Goal: Task Accomplishment & Management: Manage account settings

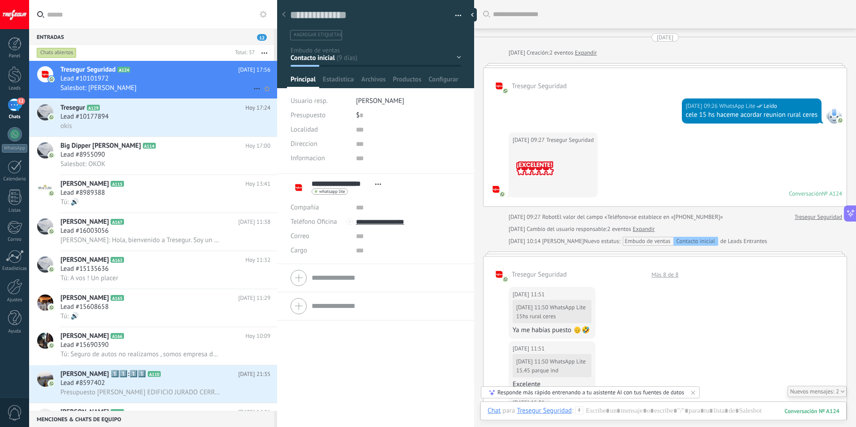
scroll to position [13, 0]
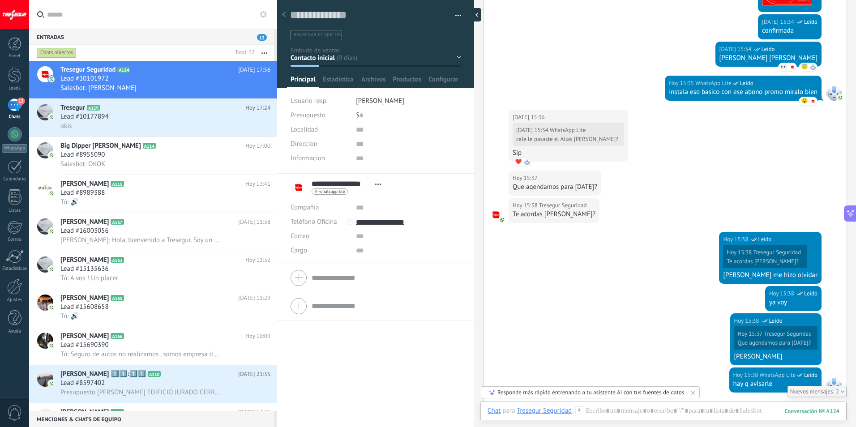
click at [473, 15] on div at bounding box center [474, 14] width 13 height 13
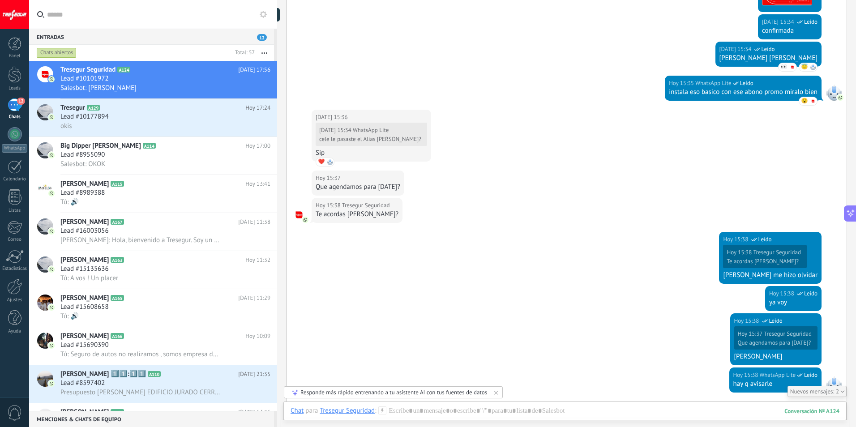
scroll to position [9, 0]
drag, startPoint x: 127, startPoint y: 83, endPoint x: 131, endPoint y: 85, distance: 4.8
click at [127, 83] on div "Salesbot: [PERSON_NAME]" at bounding box center [165, 87] width 210 height 9
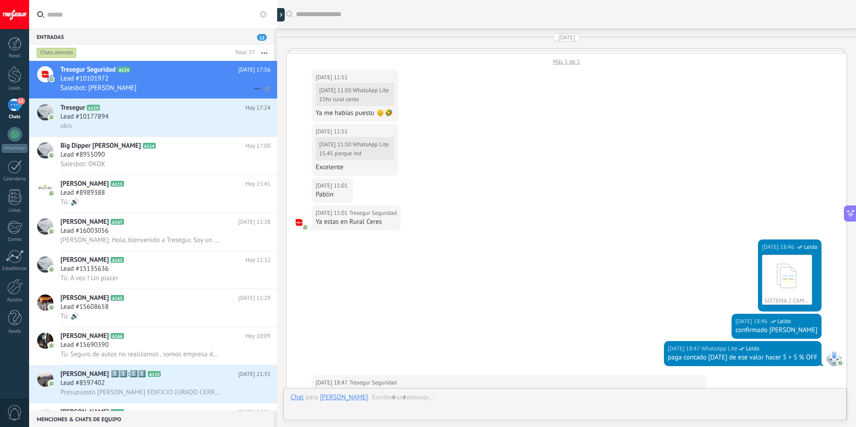
scroll to position [1552, 0]
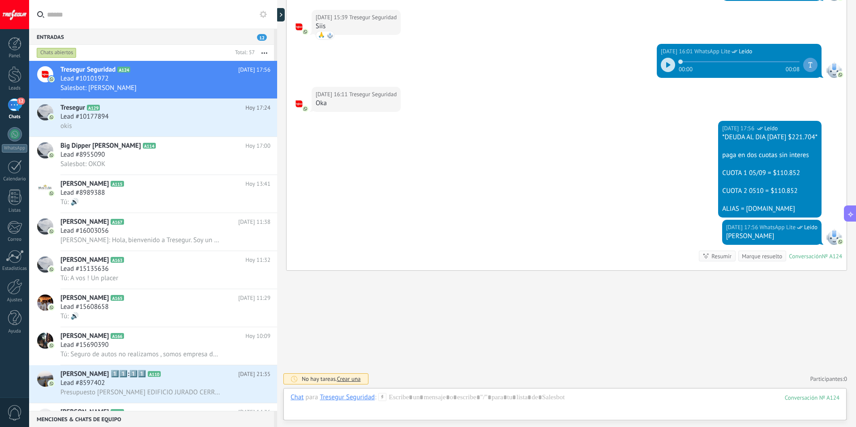
click at [21, 108] on div "12" at bounding box center [15, 104] width 14 height 13
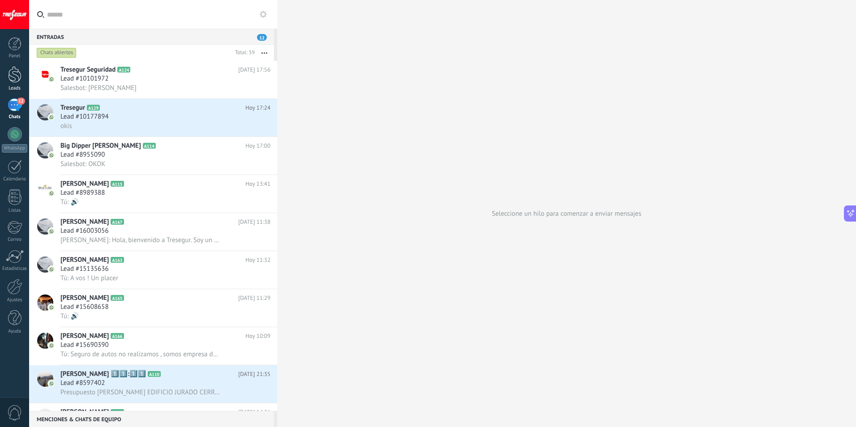
click at [17, 75] on div at bounding box center [14, 74] width 13 height 17
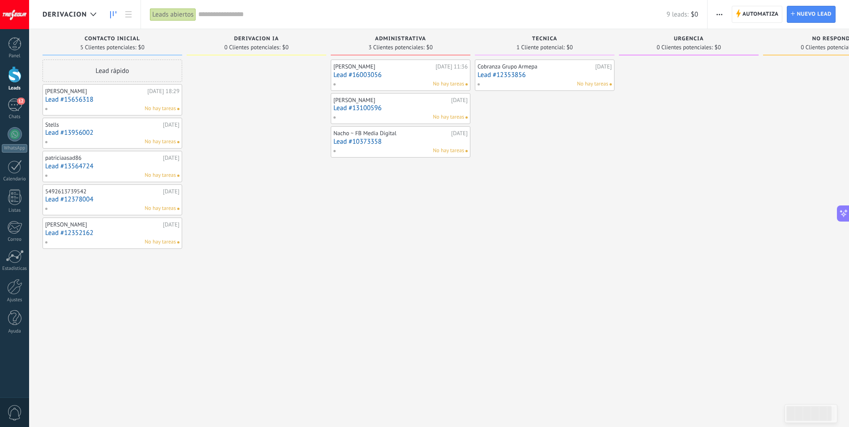
click at [98, 102] on link "Lead #15656318" at bounding box center [112, 100] width 134 height 8
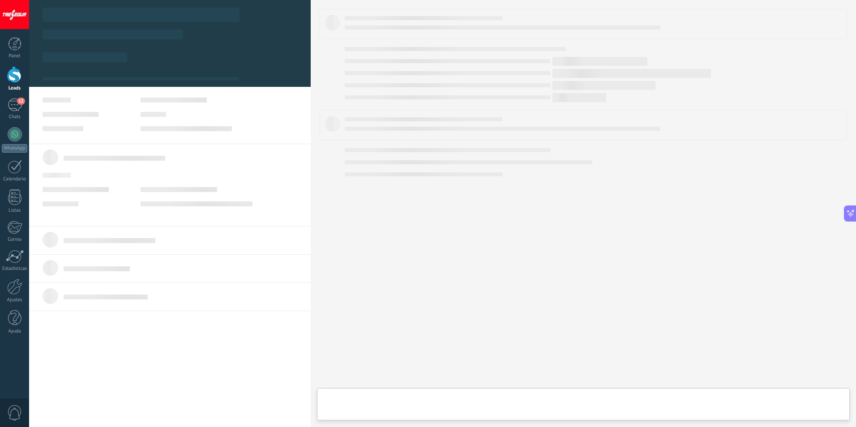
type textarea "**********"
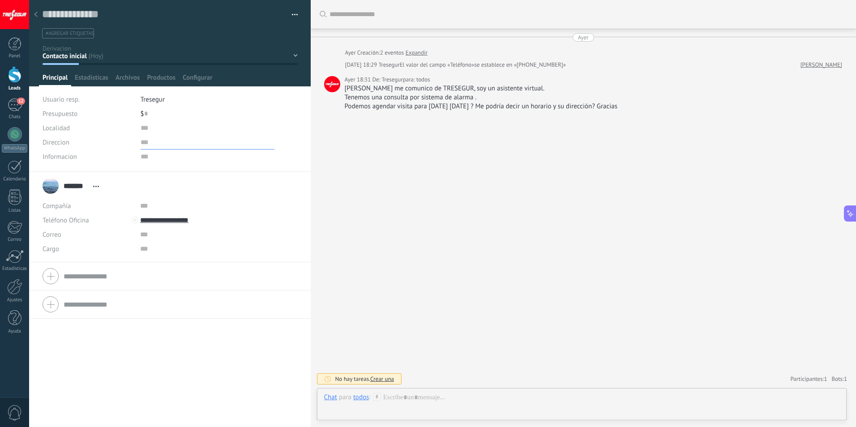
click at [144, 146] on input "text" at bounding box center [208, 142] width 134 height 14
type input "**********"
click at [153, 125] on input "text" at bounding box center [208, 128] width 134 height 14
type input "**********"
click at [390, 267] on div "Buscar Carga más [DATE] [DATE] Creación: 2 eventos Expandir [DATE] 18:29 Treseg…" at bounding box center [583, 213] width 545 height 427
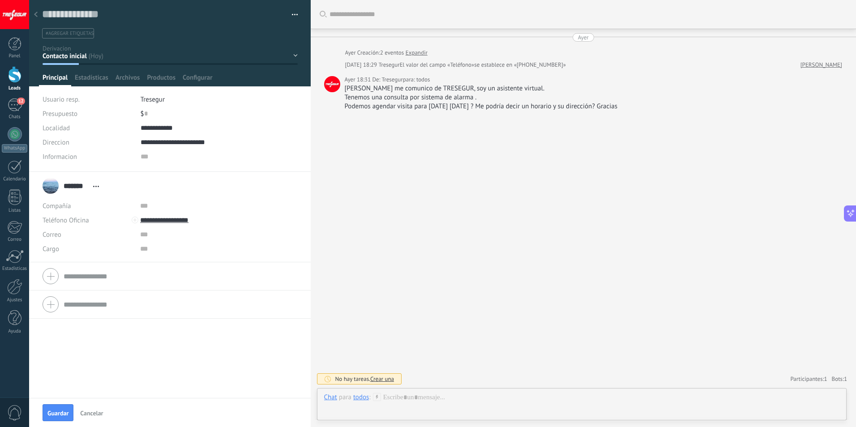
click at [0, 0] on div "Contacto inicial Derivacion IA Administrativa Tecnica Urgencia No responde Logr…" at bounding box center [0, 0] width 0 height 0
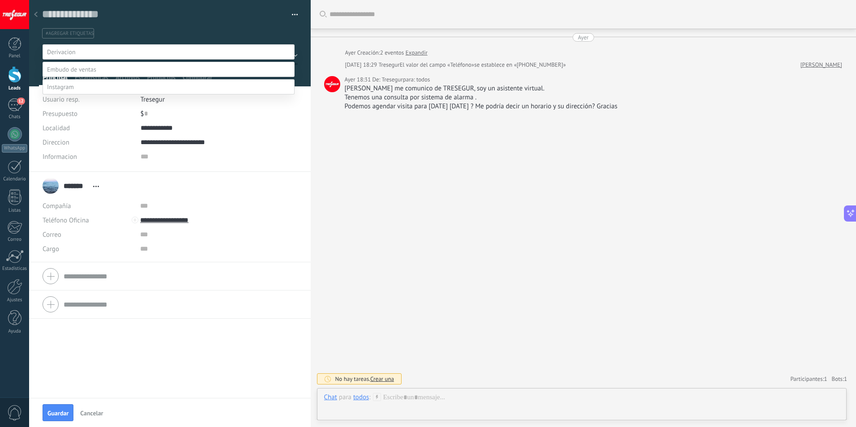
click at [377, 187] on div at bounding box center [442, 213] width 827 height 427
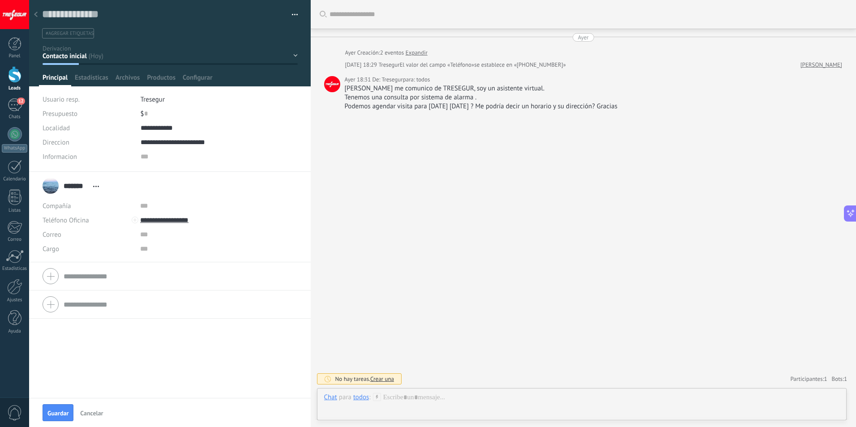
click at [463, 204] on div "Buscar Carga más [DATE] [DATE] Creación: 2 eventos Expandir [DATE] 18:29 Treseg…" at bounding box center [583, 213] width 545 height 427
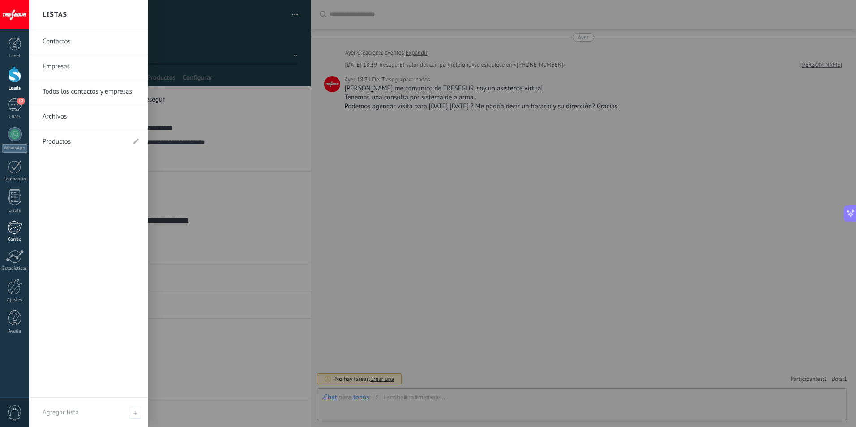
click at [19, 228] on div at bounding box center [14, 227] width 15 height 13
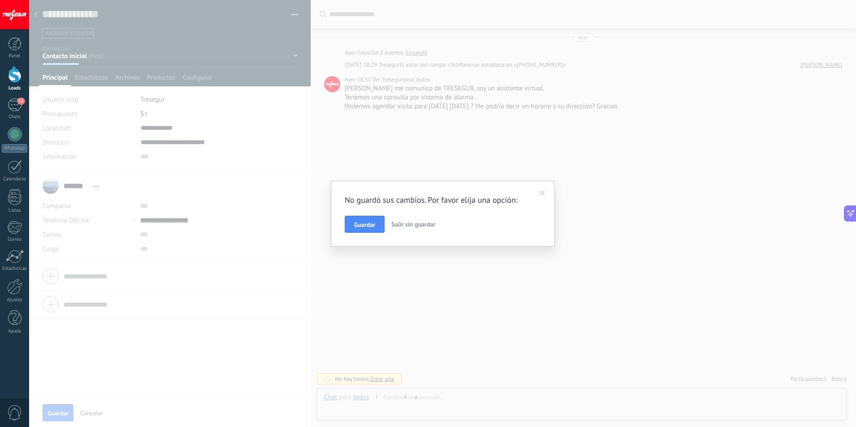
click at [542, 192] on span at bounding box center [542, 193] width 6 height 6
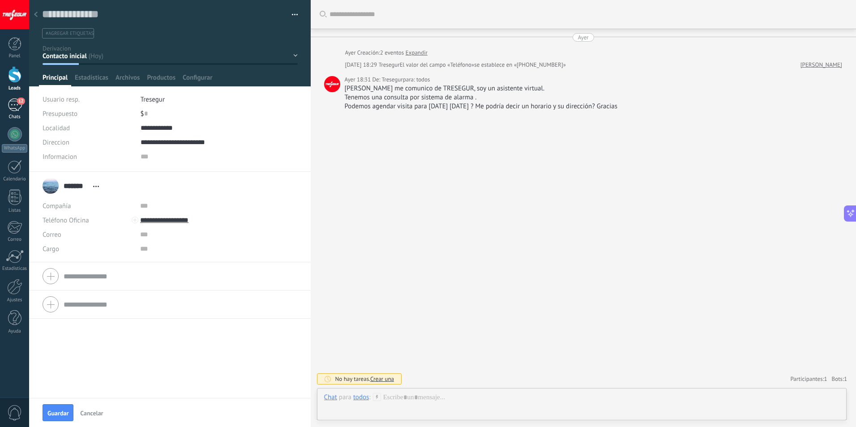
click at [16, 107] on div "12" at bounding box center [15, 104] width 14 height 13
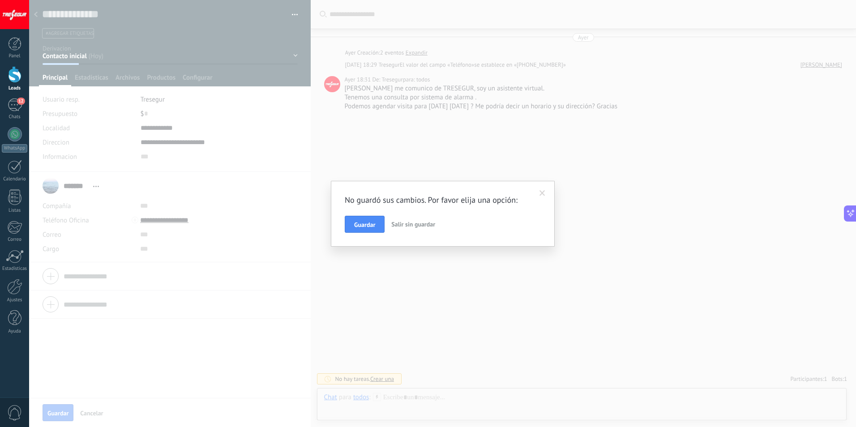
click at [546, 195] on span at bounding box center [542, 193] width 15 height 15
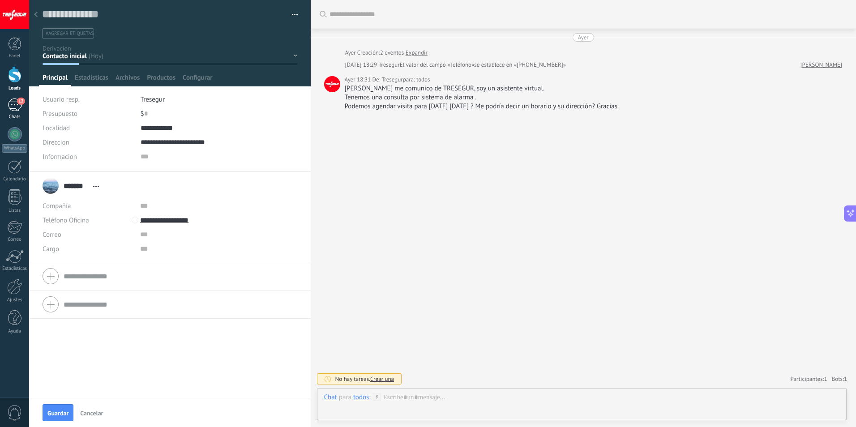
click at [18, 111] on link "12 Chats" at bounding box center [14, 108] width 29 height 21
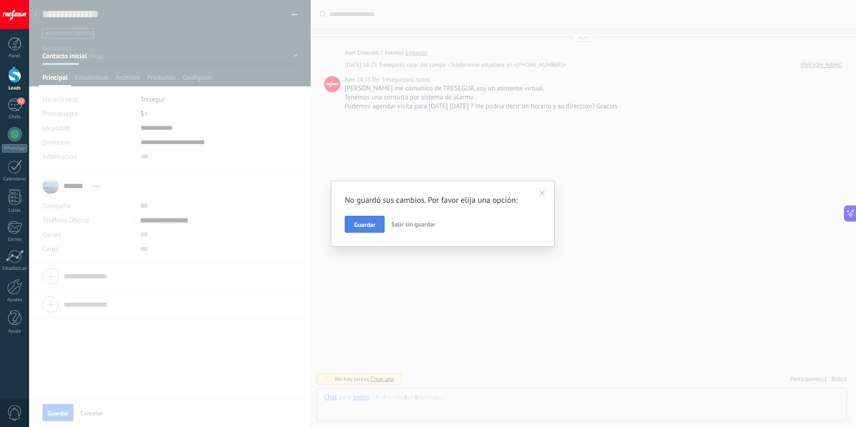
click at [349, 230] on button "Guardar" at bounding box center [365, 224] width 40 height 17
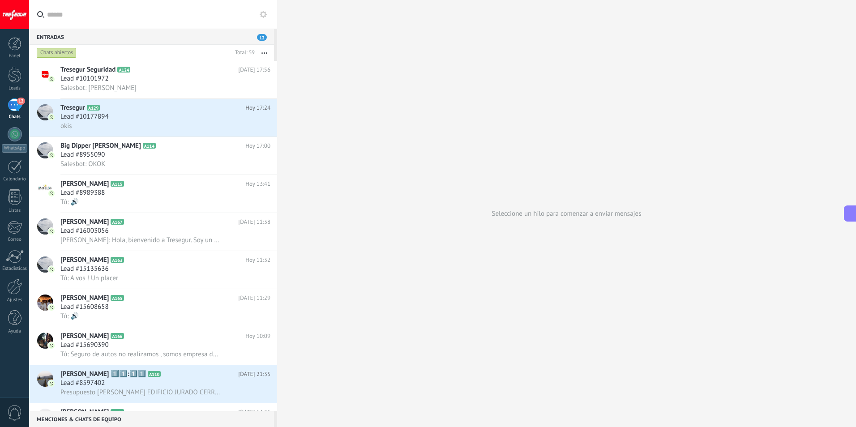
click at [124, 39] on div "Entradas 12" at bounding box center [151, 37] width 245 height 16
drag, startPoint x: 14, startPoint y: 78, endPoint x: 23, endPoint y: 80, distance: 9.2
click at [14, 78] on div at bounding box center [14, 74] width 13 height 17
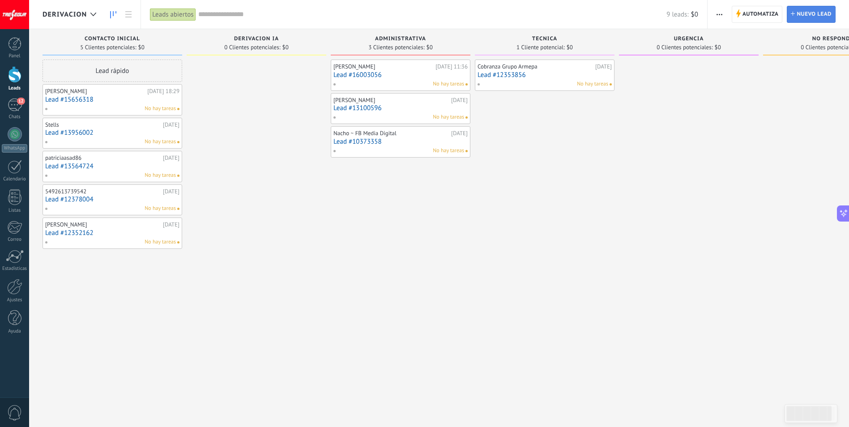
click at [811, 15] on span "Nuevo lead" at bounding box center [814, 14] width 35 height 16
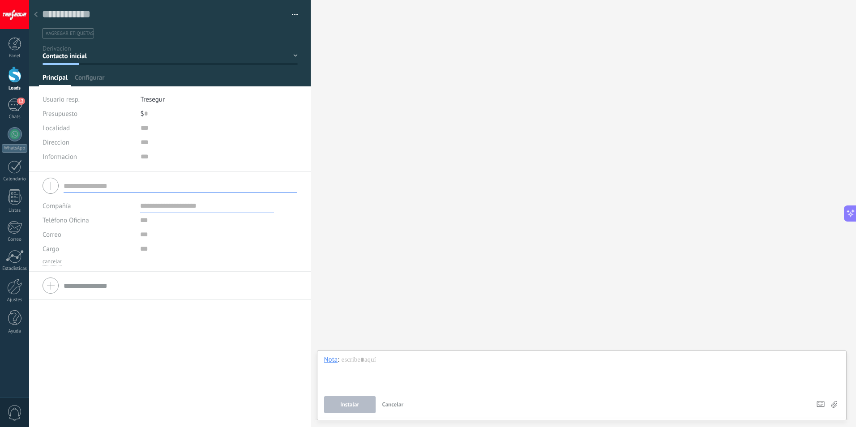
click at [50, 187] on div at bounding box center [170, 186] width 255 height 22
click at [88, 189] on input "text" at bounding box center [181, 186] width 234 height 14
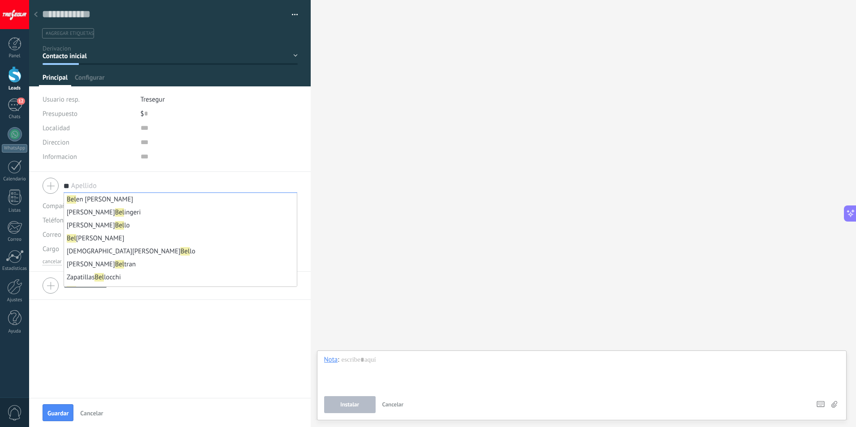
type input "*"
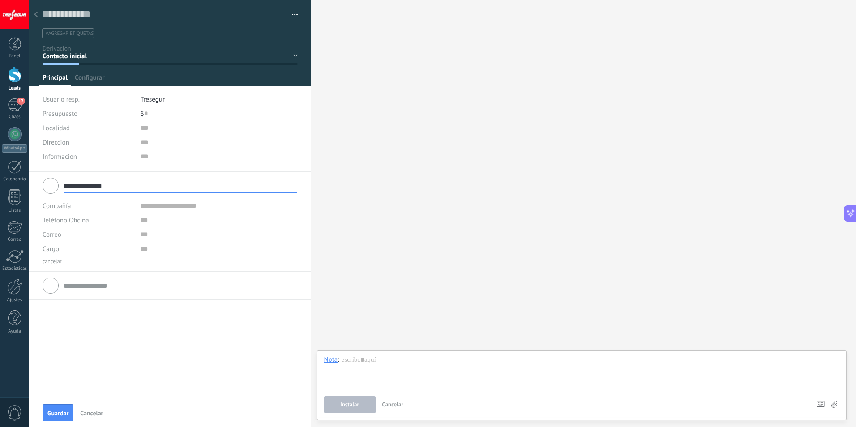
type input "**********"
click at [155, 224] on input "text" at bounding box center [207, 220] width 134 height 14
type input "**********"
click at [210, 241] on div "[PHONE_NUMBER]" at bounding box center [218, 242] width 150 height 9
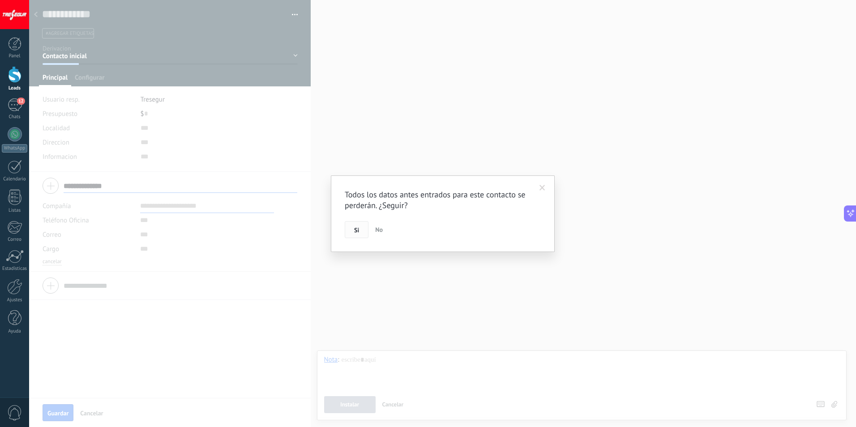
click at [362, 228] on button "Si" at bounding box center [357, 229] width 24 height 17
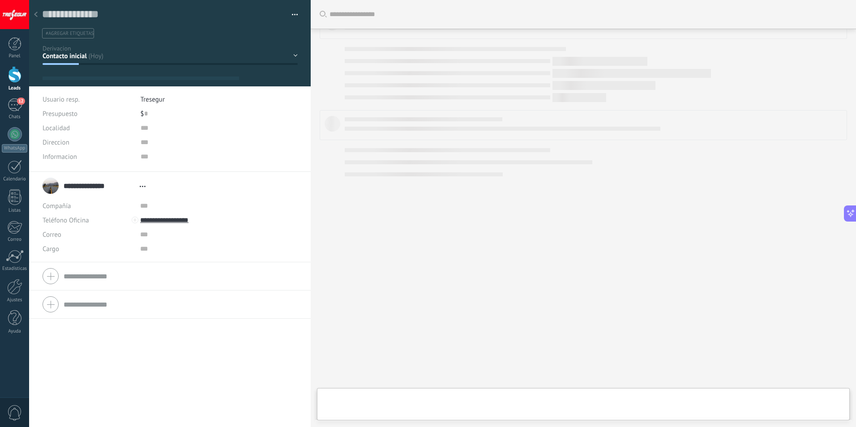
type textarea "**********"
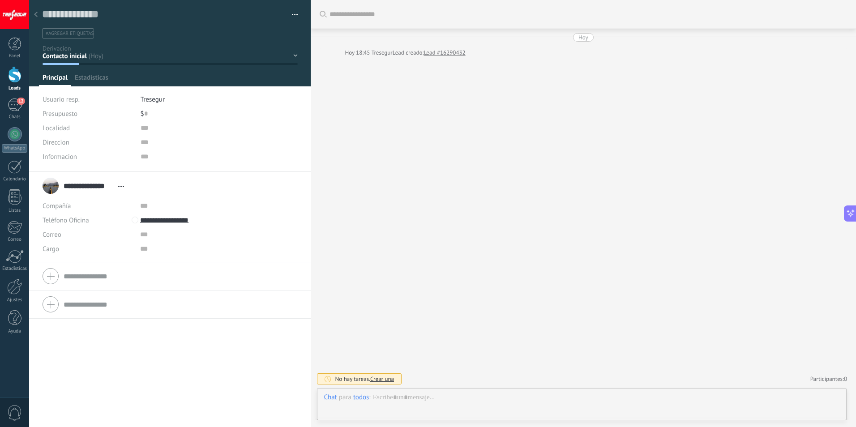
scroll to position [13, 0]
click at [431, 399] on div at bounding box center [581, 406] width 515 height 27
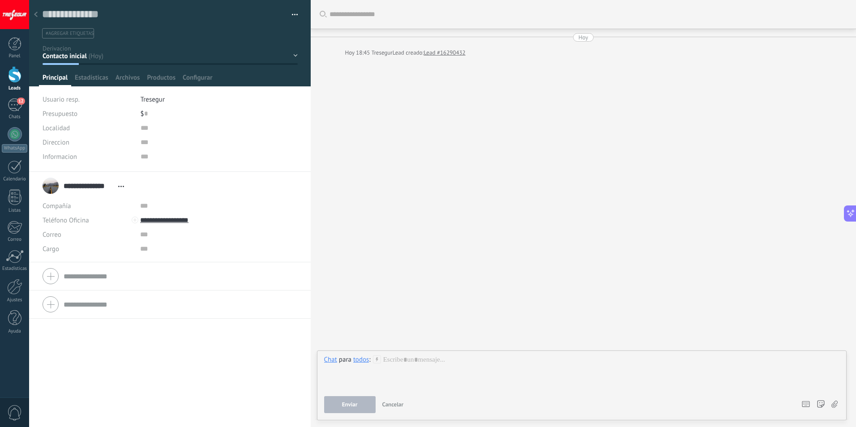
click at [0, 0] on div "Contacto inicial Derivacion IA Administrativa Tecnica Urgencia No responde Logr…" at bounding box center [0, 0] width 0 height 0
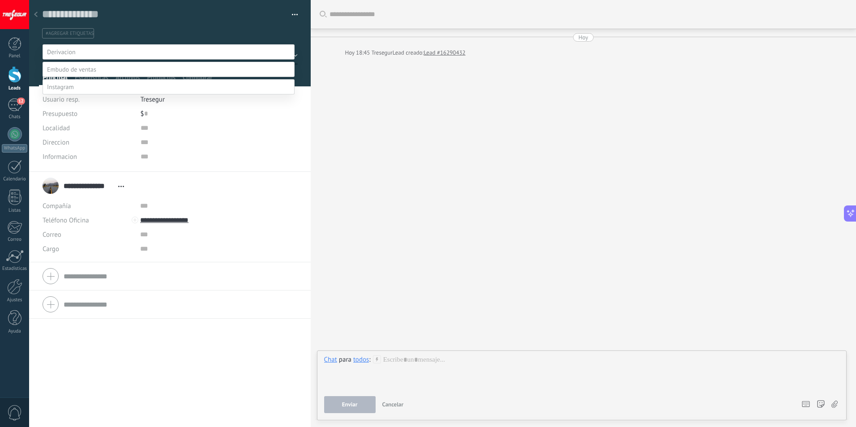
click at [384, 117] on div at bounding box center [442, 213] width 827 height 427
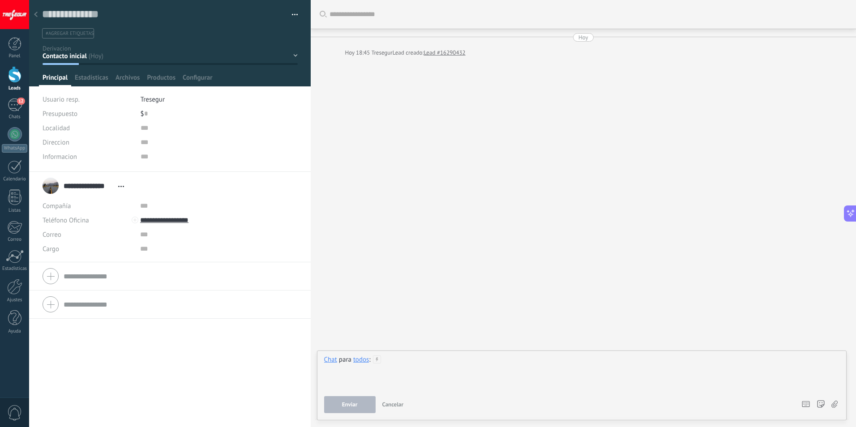
click at [415, 363] on div at bounding box center [581, 372] width 515 height 34
click at [369, 407] on button "Enviar" at bounding box center [349, 404] width 51 height 17
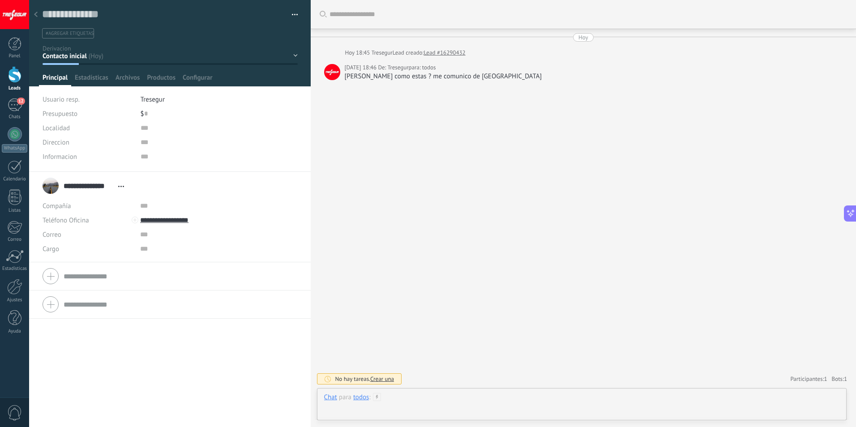
click at [429, 397] on div at bounding box center [581, 406] width 515 height 27
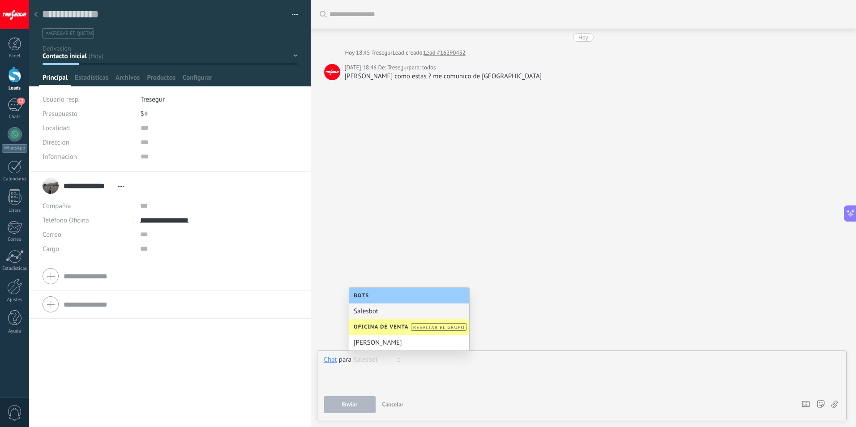
click at [462, 367] on div at bounding box center [581, 372] width 515 height 34
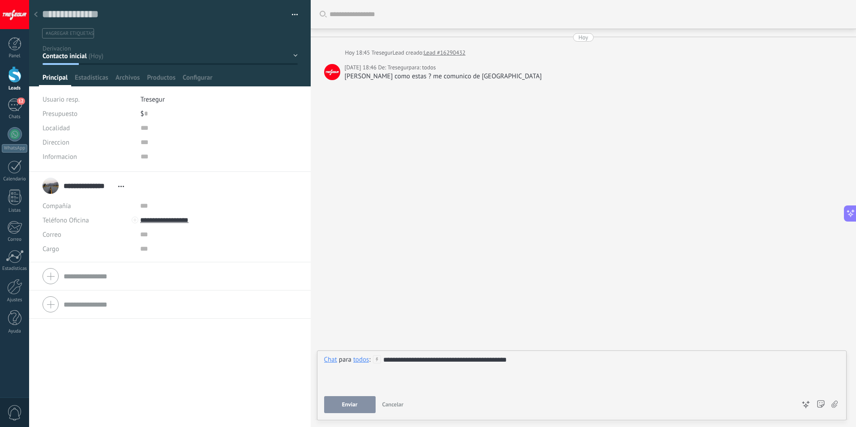
drag, startPoint x: 523, startPoint y: 359, endPoint x: 529, endPoint y: 362, distance: 6.2
click at [523, 359] on div "**********" at bounding box center [581, 372] width 515 height 34
click at [579, 363] on div "**********" at bounding box center [581, 372] width 515 height 34
click at [341, 405] on button "Enviar" at bounding box center [349, 404] width 51 height 17
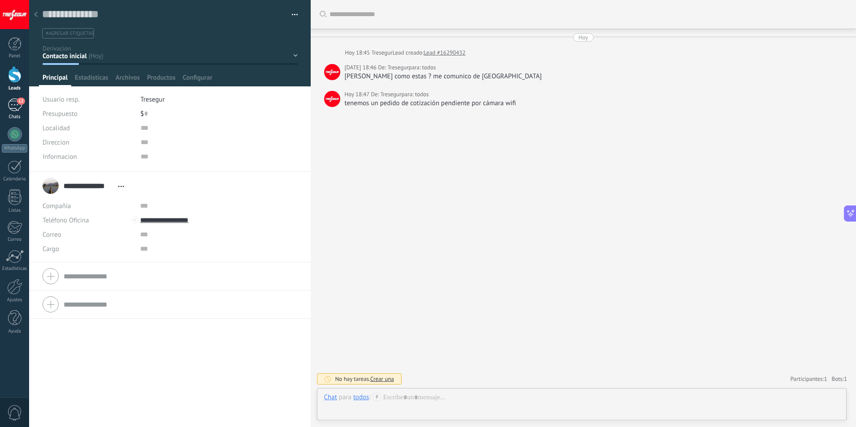
click at [16, 113] on link "12 Chats" at bounding box center [14, 108] width 29 height 21
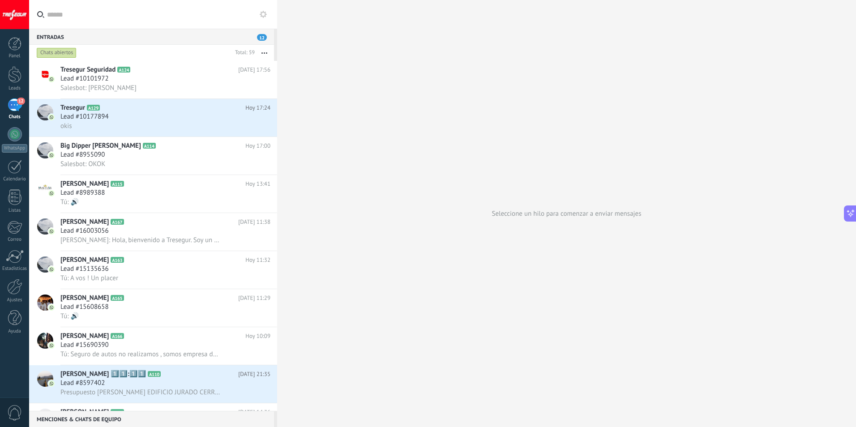
click at [261, 36] on span "12" at bounding box center [262, 37] width 10 height 7
click at [21, 81] on div at bounding box center [14, 74] width 13 height 17
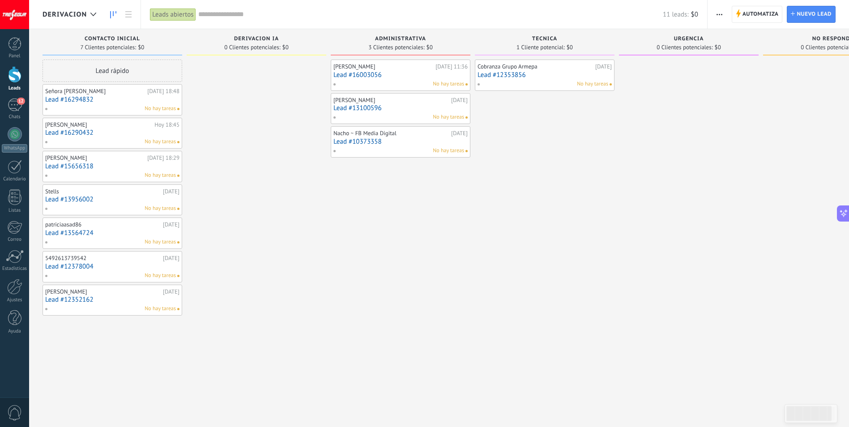
click at [713, 13] on button "button" at bounding box center [719, 14] width 13 height 17
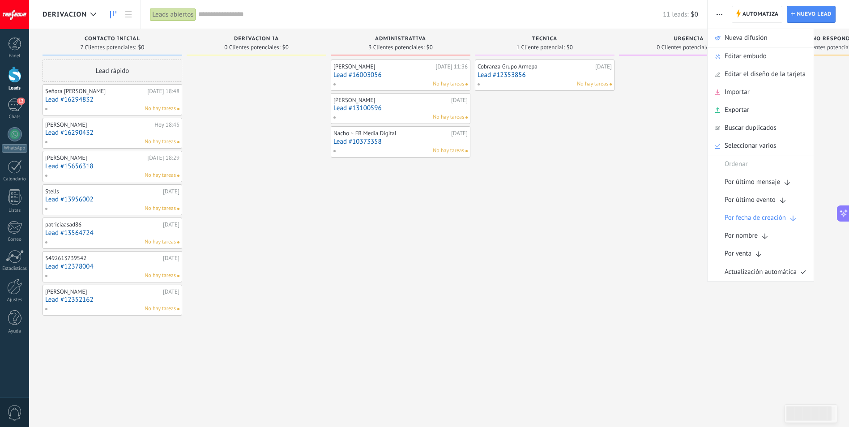
click at [713, 13] on button "button" at bounding box center [719, 14] width 13 height 17
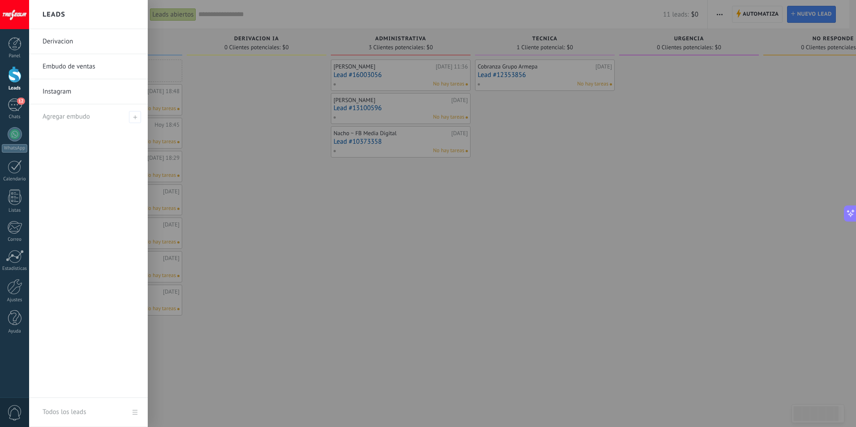
click at [19, 77] on div at bounding box center [14, 74] width 13 height 17
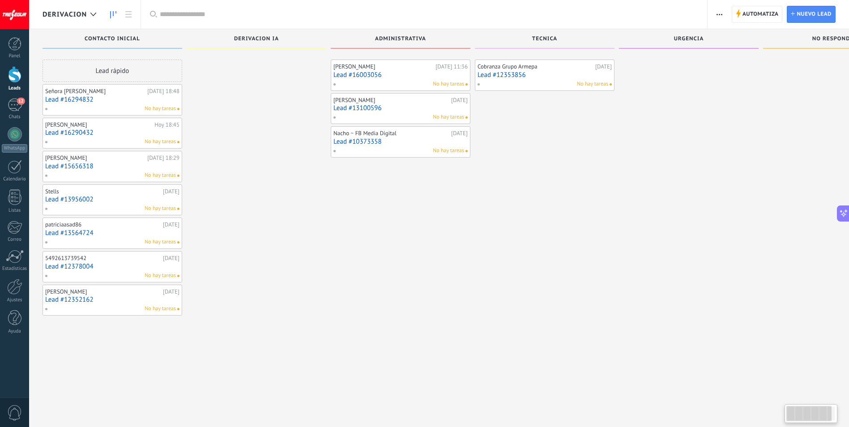
click at [18, 79] on div at bounding box center [14, 74] width 13 height 17
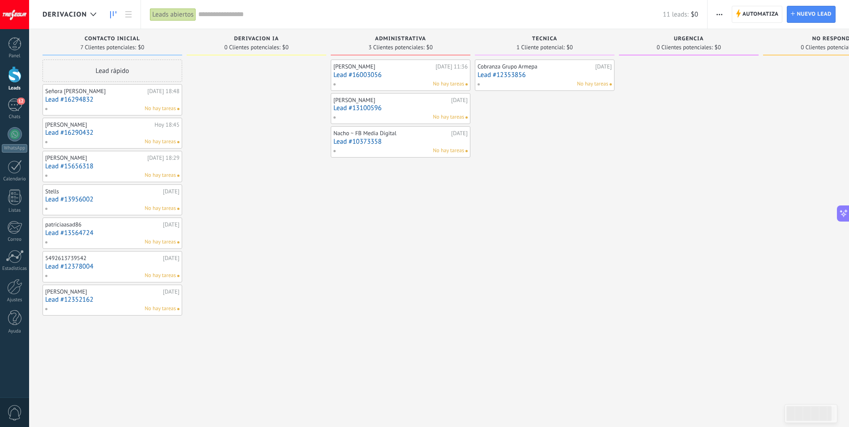
click at [148, 99] on link "Lead #16294832" at bounding box center [112, 100] width 134 height 8
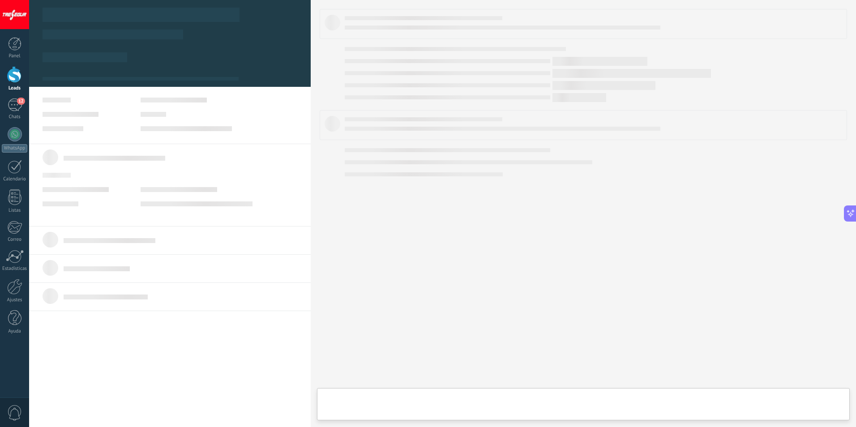
type textarea "**********"
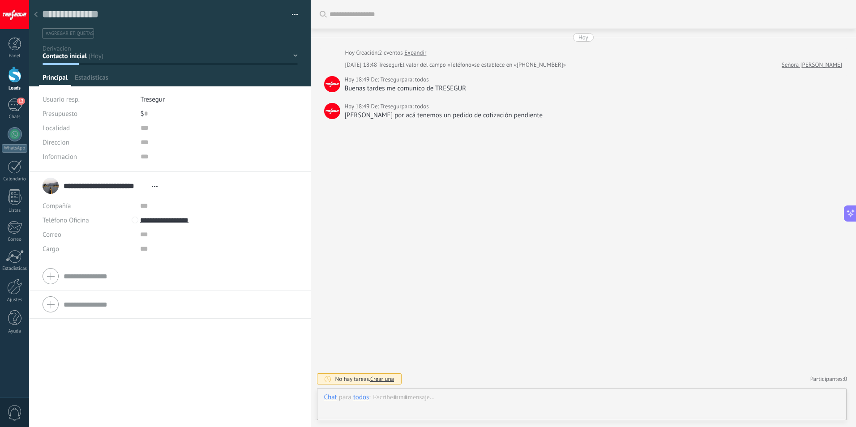
scroll to position [13, 0]
click at [170, 219] on input "**********" at bounding box center [207, 220] width 134 height 14
type input "**********"
click at [192, 253] on div "Tresegur (WhatsApp)" at bounding box center [182, 250] width 82 height 15
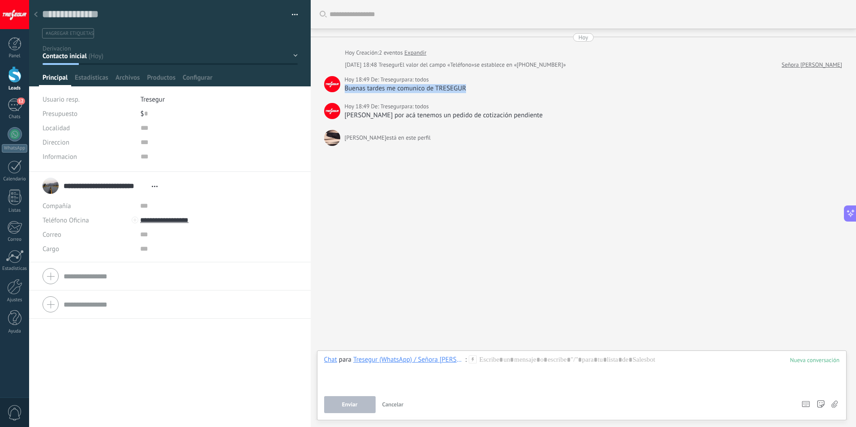
drag, startPoint x: 344, startPoint y: 89, endPoint x: 471, endPoint y: 91, distance: 126.7
click at [471, 91] on div "Buenas tardes me comunico de TRESEGUR" at bounding box center [594, 88] width 498 height 9
drag, startPoint x: 471, startPoint y: 91, endPoint x: 462, endPoint y: 89, distance: 9.1
copy div "Buenas tardes me comunico de TRESEGUR"
click at [500, 361] on div at bounding box center [581, 372] width 515 height 34
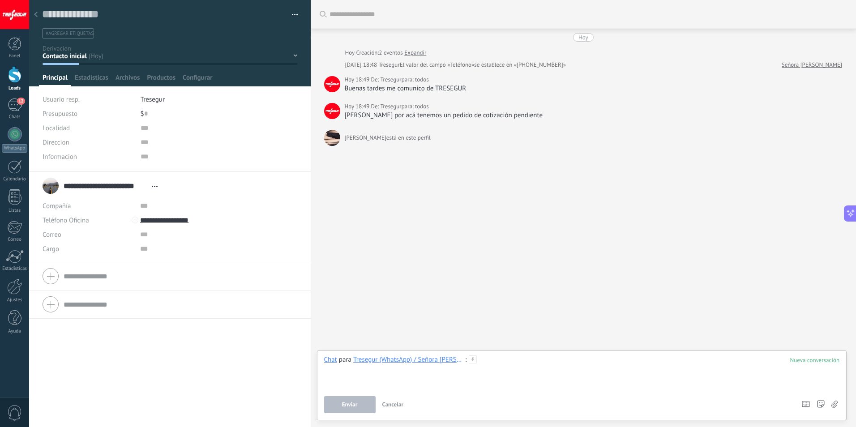
paste div
click at [344, 410] on button "Enviar" at bounding box center [349, 404] width 51 height 17
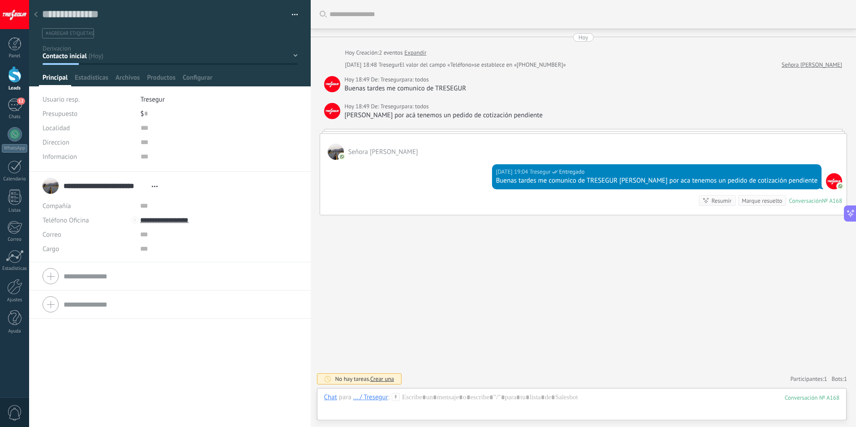
click at [0, 0] on div "Contacto inicial Derivacion IA Administrativa Tecnica Urgencia No responde Logr…" at bounding box center [0, 0] width 0 height 0
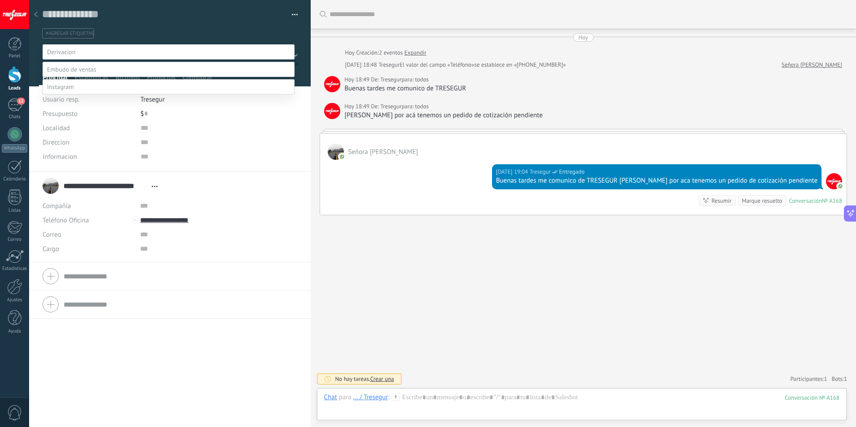
click at [439, 272] on div at bounding box center [442, 213] width 827 height 427
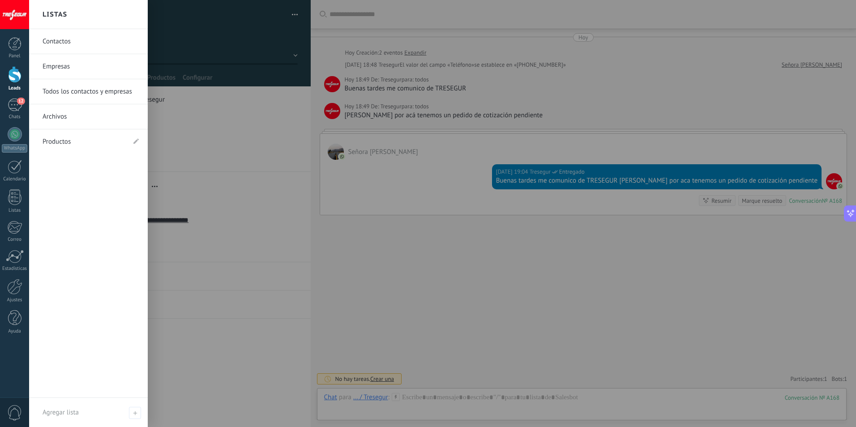
click at [14, 77] on div at bounding box center [14, 74] width 13 height 17
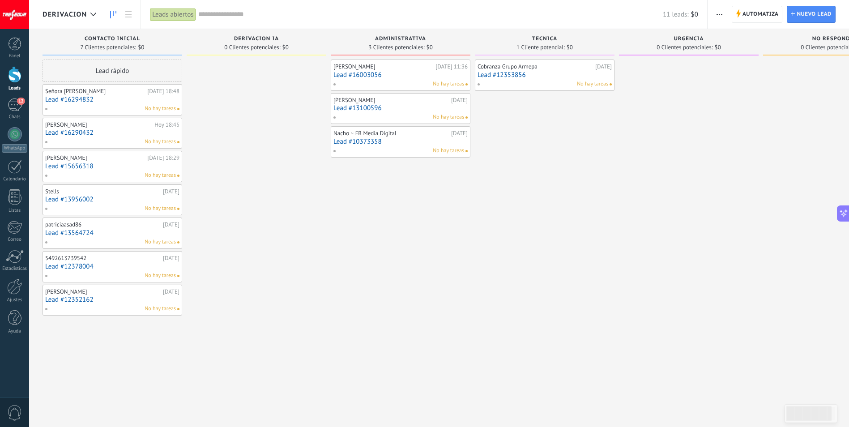
click at [99, 133] on link "Lead #16290432" at bounding box center [112, 133] width 134 height 8
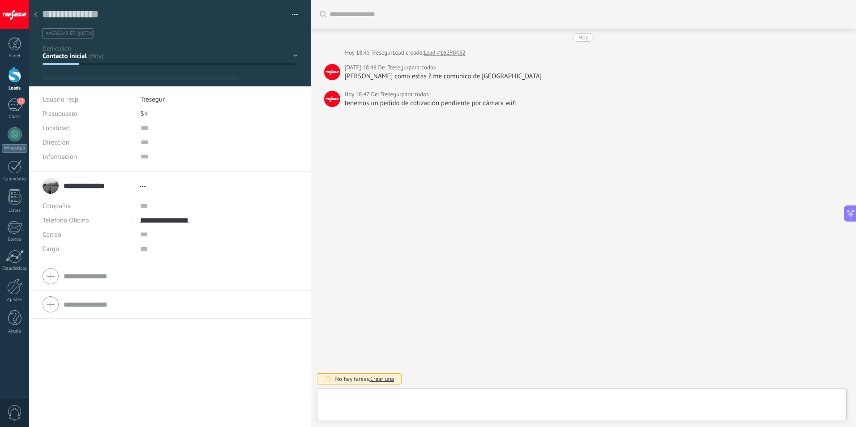
type textarea "**********"
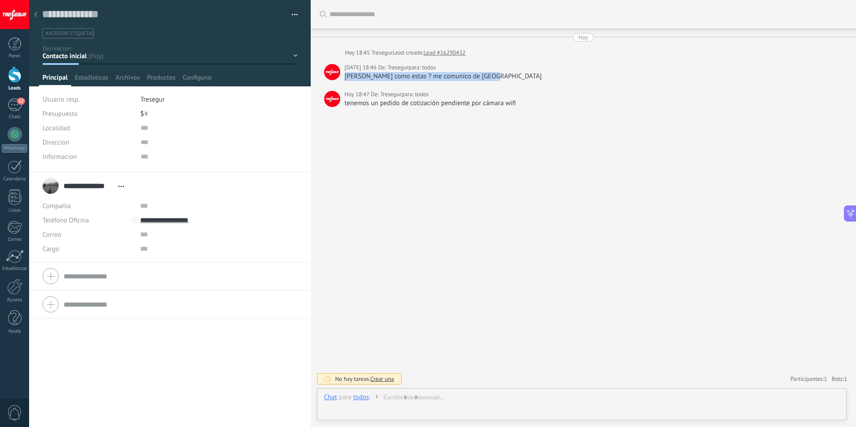
drag, startPoint x: 345, startPoint y: 77, endPoint x: 496, endPoint y: 77, distance: 150.8
click at [496, 77] on div "[PERSON_NAME] como estas ? me comunico de [GEOGRAPHIC_DATA]" at bounding box center [594, 76] width 498 height 9
copy div "[PERSON_NAME] como estas ? me comunico de [GEOGRAPHIC_DATA]"
click at [164, 221] on input "**********" at bounding box center [207, 220] width 134 height 14
type input "**********"
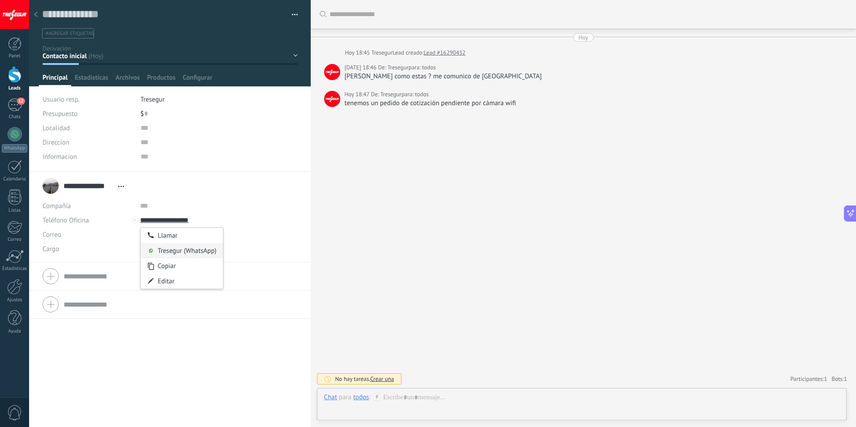
click at [193, 250] on div "Tresegur (WhatsApp)" at bounding box center [182, 250] width 82 height 15
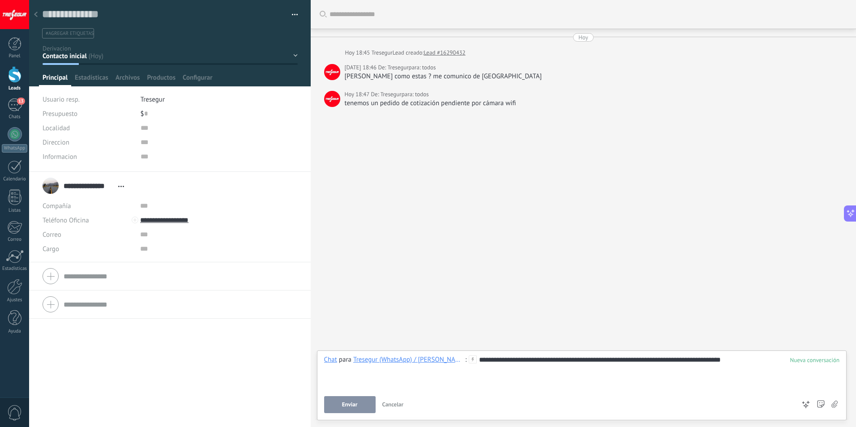
click at [340, 405] on button "Enviar" at bounding box center [349, 404] width 51 height 17
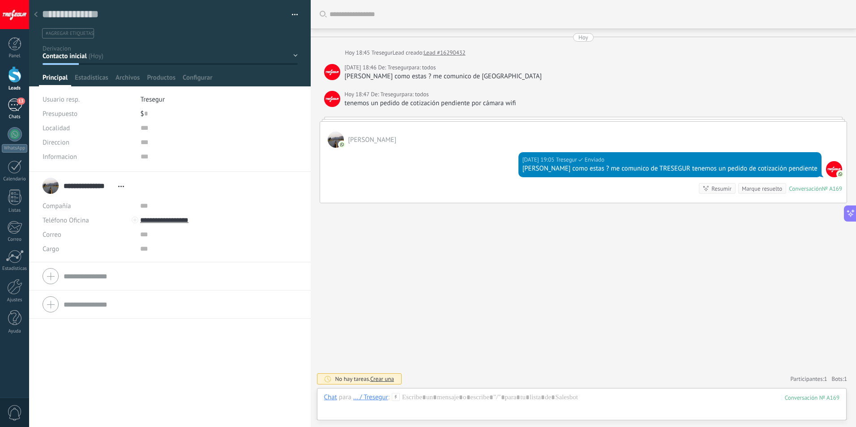
drag, startPoint x: 16, startPoint y: 112, endPoint x: 25, endPoint y: 118, distance: 11.1
click at [16, 112] on link "13 Chats" at bounding box center [14, 108] width 29 height 21
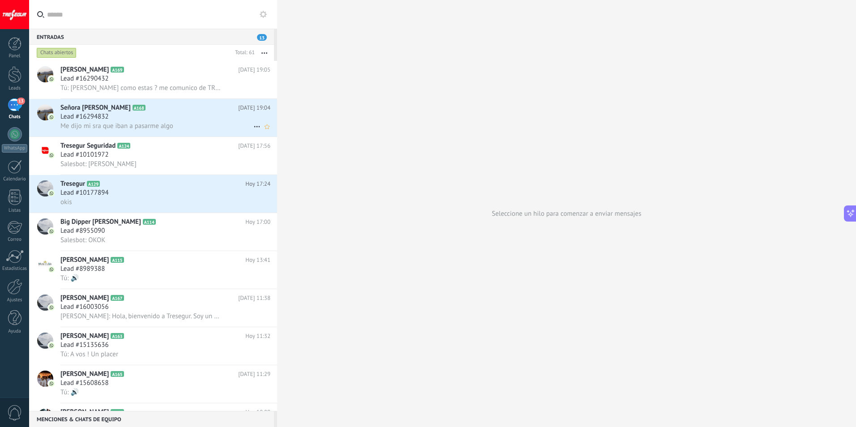
click at [163, 113] on div "Lead #16294832" at bounding box center [165, 116] width 210 height 9
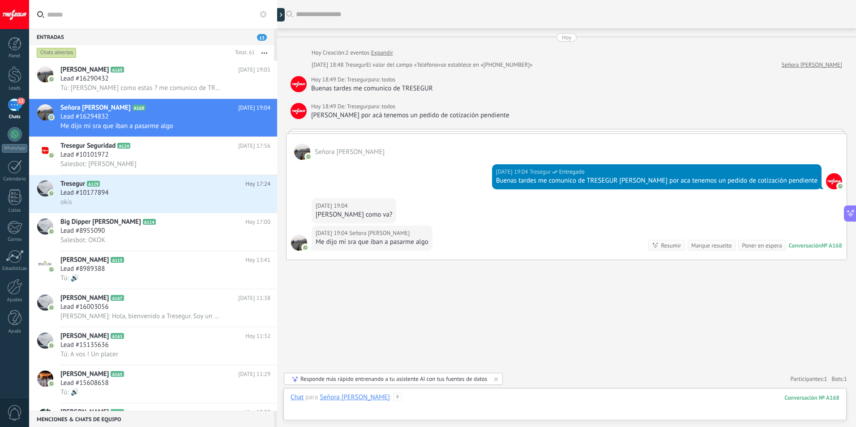
click at [553, 401] on div at bounding box center [564, 406] width 549 height 27
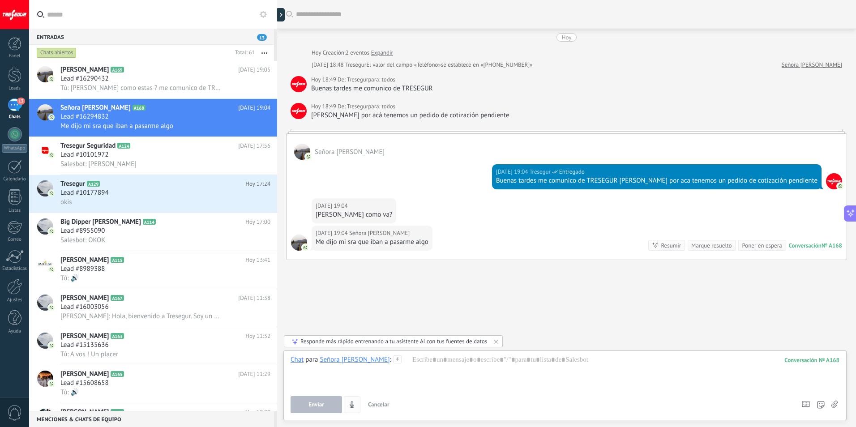
click at [352, 404] on icon "4" at bounding box center [352, 405] width 8 height 8
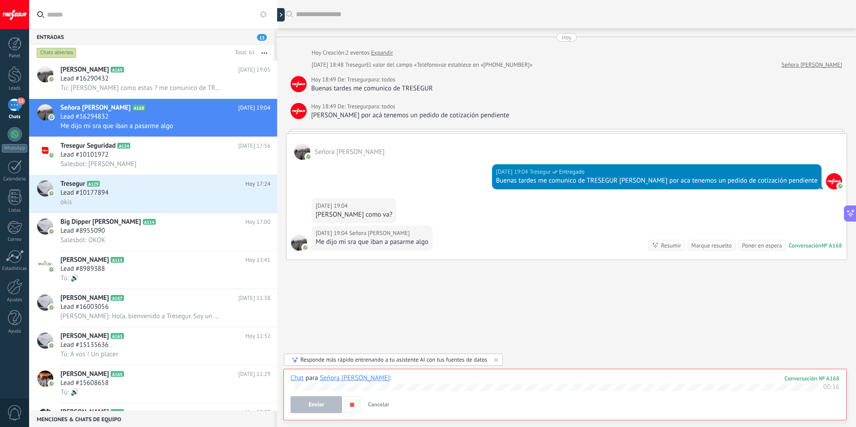
scroll to position [40, 0]
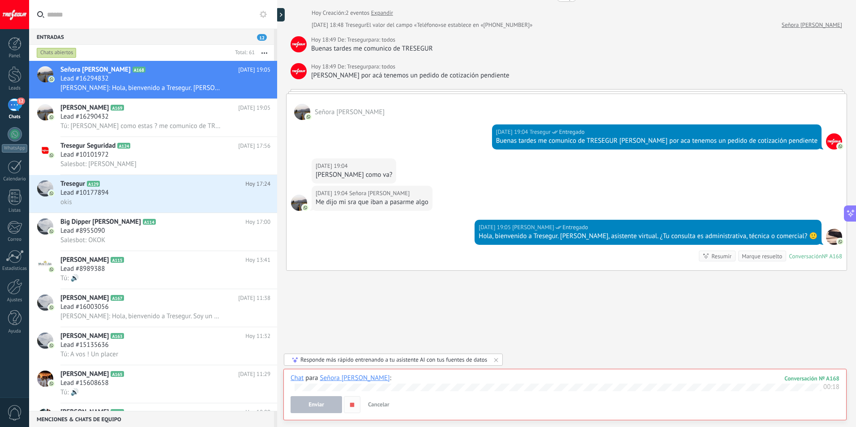
click at [352, 405] on use "button" at bounding box center [352, 404] width 4 height 4
click at [313, 405] on span "Enviar" at bounding box center [316, 404] width 16 height 6
click at [327, 403] on button "Enviar" at bounding box center [315, 404] width 51 height 17
click at [779, 405] on div "Enviar Cancelar Rastrear clics en links ? Reducir links largos y rastrear clics…" at bounding box center [561, 404] width 542 height 17
click at [329, 402] on button "Enviar" at bounding box center [315, 404] width 51 height 17
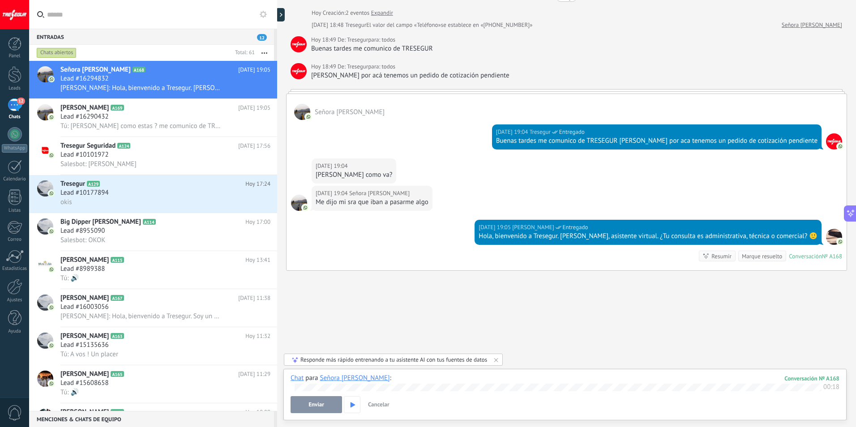
click at [380, 405] on span "Cancelar" at bounding box center [378, 405] width 21 height 8
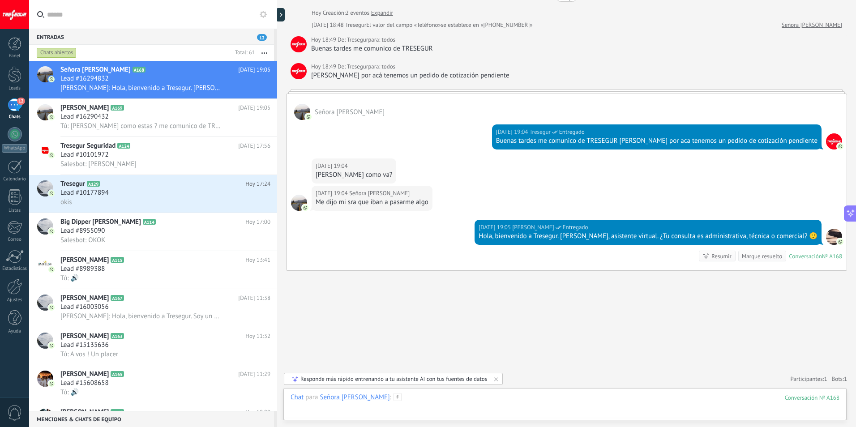
click at [446, 397] on div at bounding box center [564, 406] width 549 height 27
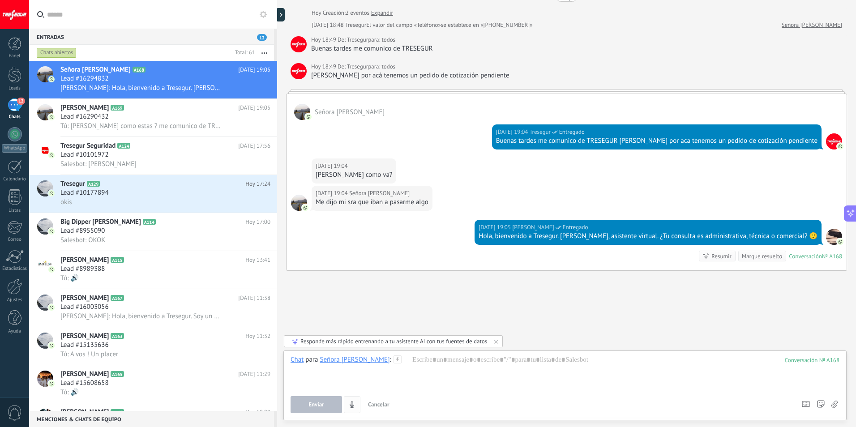
click at [356, 402] on button "4" at bounding box center [352, 404] width 17 height 17
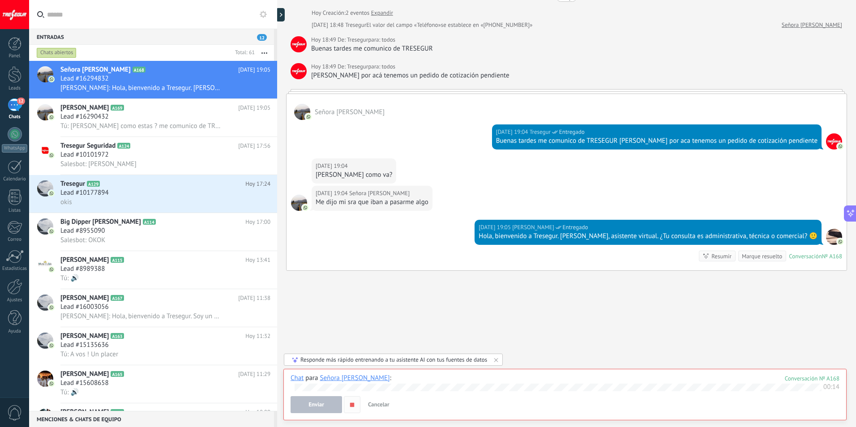
click at [356, 405] on button "button" at bounding box center [352, 404] width 17 height 17
click at [330, 406] on button "Enviar" at bounding box center [315, 404] width 51 height 17
click at [325, 405] on button "Enviar" at bounding box center [315, 404] width 51 height 17
click at [636, 331] on div "Buscar Carga más [DATE] [DATE] Creación: 2 eventos Expandir [DATE] 18:48 Treseg…" at bounding box center [566, 202] width 579 height 485
click at [620, 297] on div "[PERSON_NAME] está en este perfil está escribiendo..." at bounding box center [566, 289] width 561 height 18
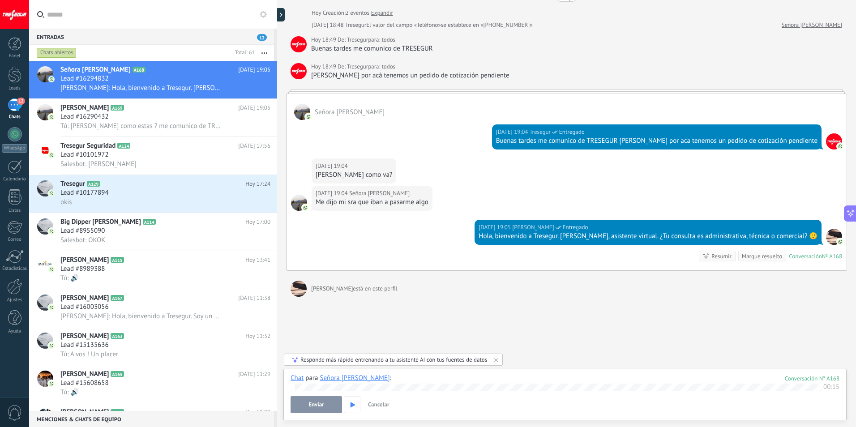
click at [586, 316] on div "Buscar Carga más [DATE] [DATE] Creación: 2 eventos Expandir [DATE] 18:48 Treseg…" at bounding box center [566, 202] width 579 height 485
click at [450, 319] on div "Buscar Carga más [DATE] [DATE] Creación: 2 eventos Expandir [DATE] 18:48 Treseg…" at bounding box center [566, 202] width 579 height 485
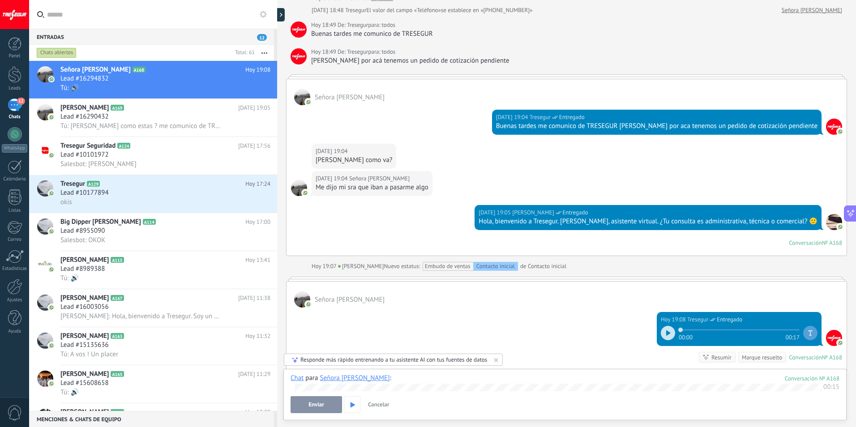
scroll to position [69, 0]
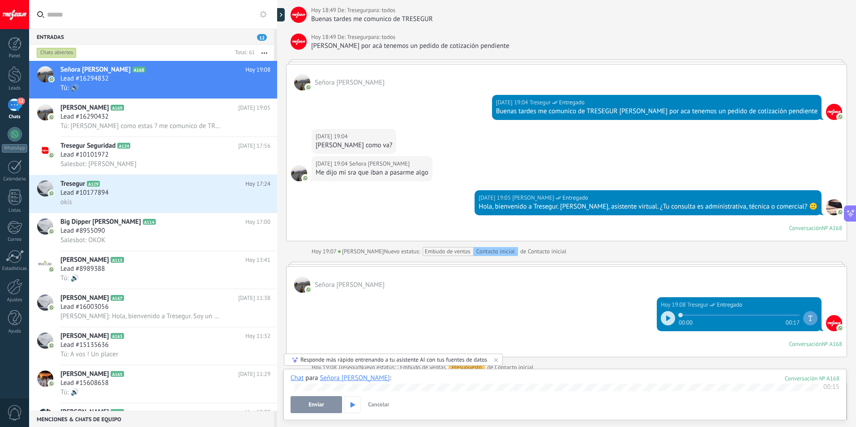
click at [375, 404] on span "Cancelar" at bounding box center [378, 405] width 21 height 8
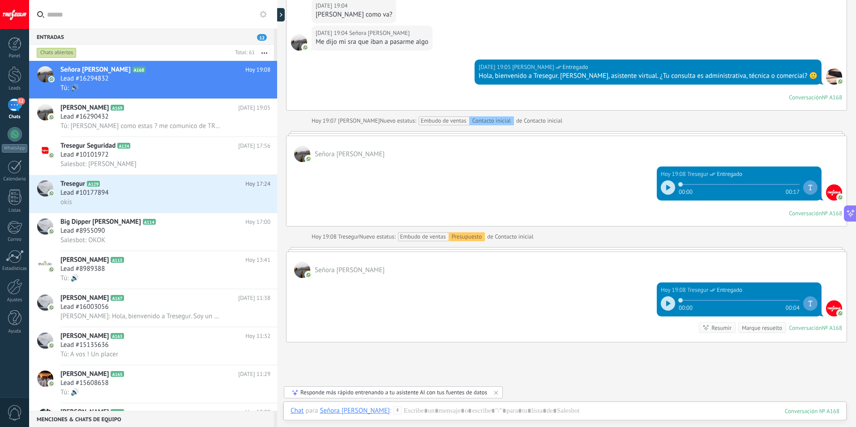
scroll to position [272, 0]
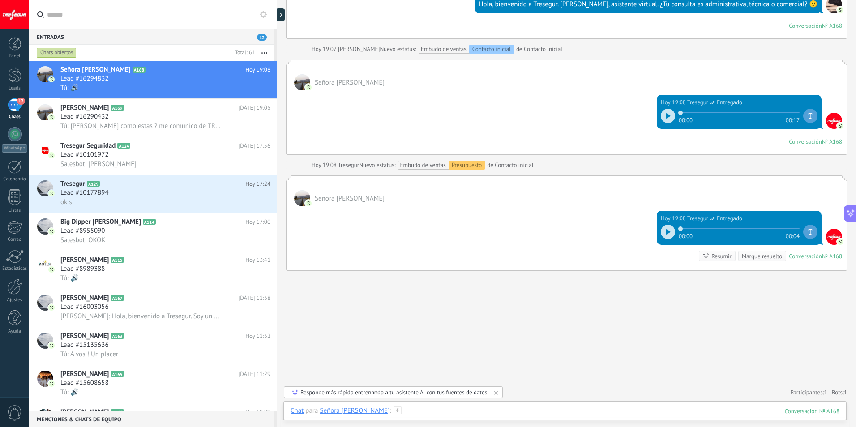
click at [487, 411] on div at bounding box center [564, 419] width 549 height 27
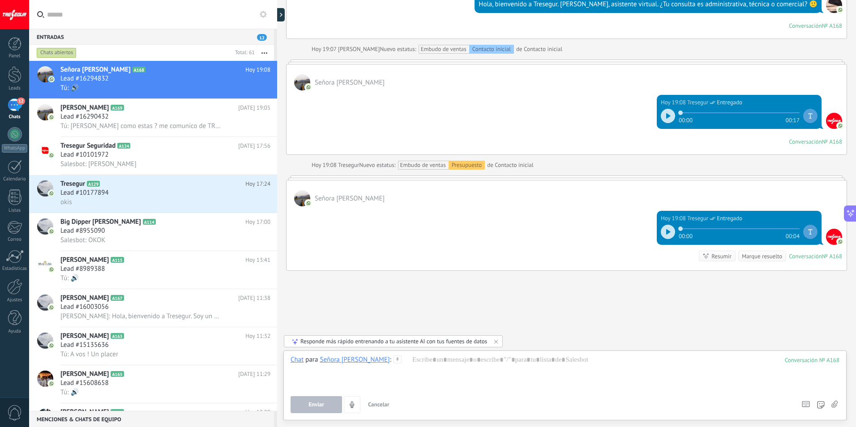
click at [833, 403] on icon at bounding box center [834, 405] width 6 height 8
click at [0, 0] on input "file" at bounding box center [0, 0] width 0 height 0
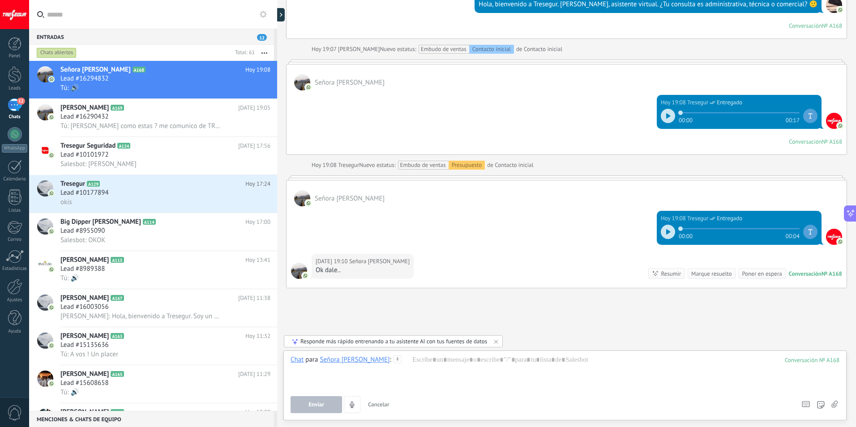
scroll to position [289, 0]
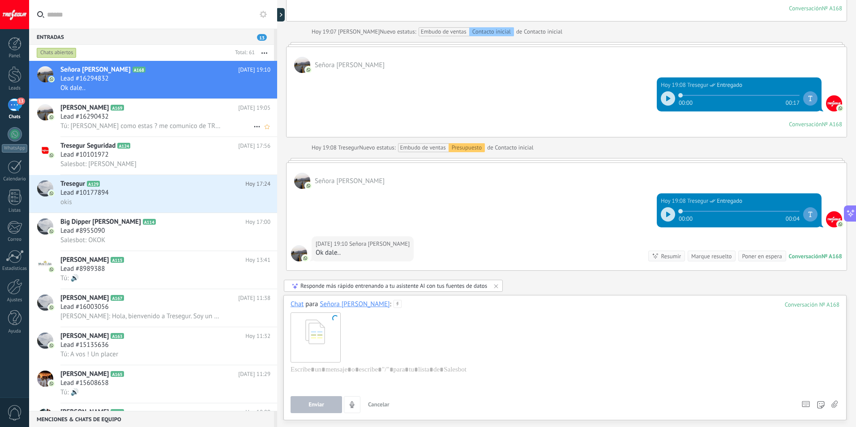
click at [192, 128] on span "Tú: [PERSON_NAME] como estas ? me comunico de TRESEGUR tenemos un pedido de cot…" at bounding box center [140, 126] width 161 height 9
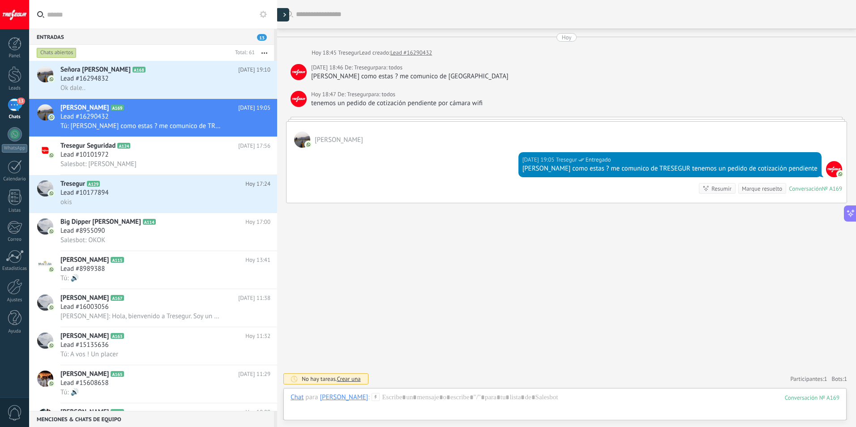
click at [284, 17] on div at bounding box center [282, 14] width 13 height 13
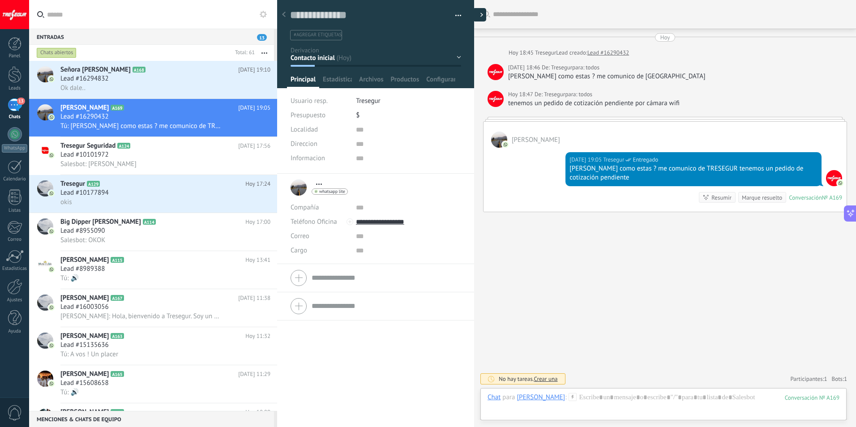
type textarea "**********"
click at [0, 0] on div "Contacto inicial Derivacion IA Administrativa Tecnica Urgencia No responde Logr…" at bounding box center [0, 0] width 0 height 0
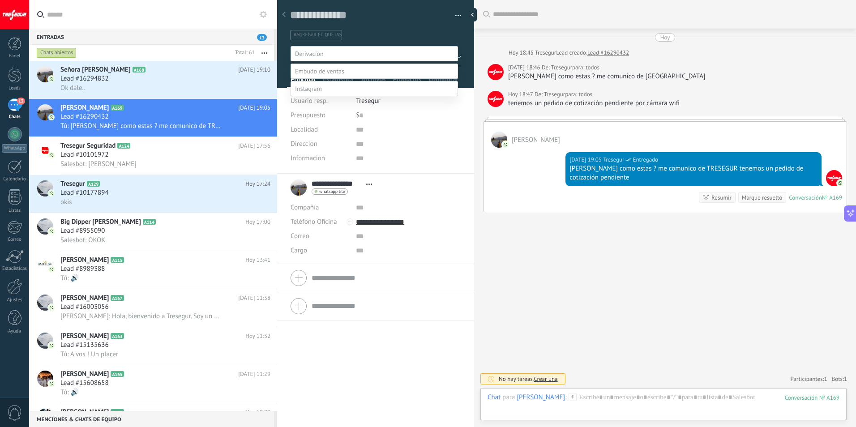
click at [667, 276] on div at bounding box center [442, 213] width 827 height 427
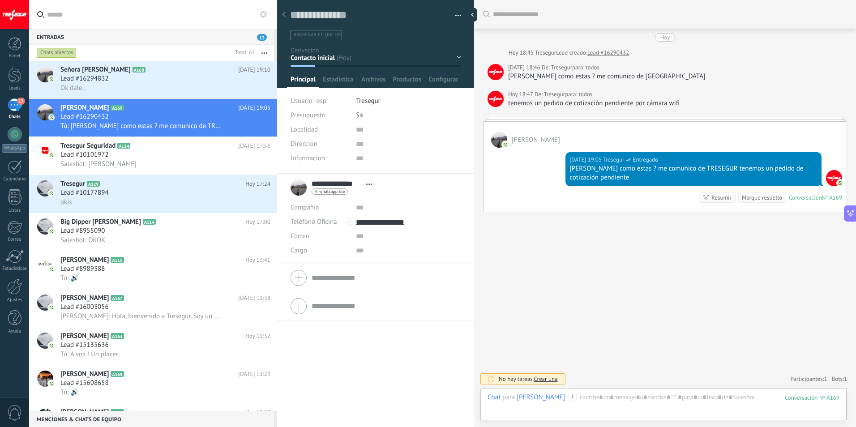
click at [0, 0] on div "Contacto inicial Derivacion IA Administrativa Tecnica Urgencia No responde Logr…" at bounding box center [0, 0] width 0 height 0
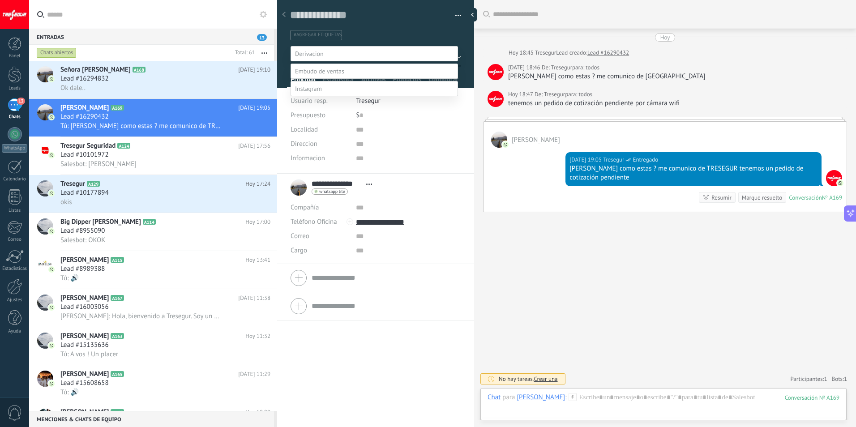
click at [552, 258] on div at bounding box center [442, 213] width 827 height 427
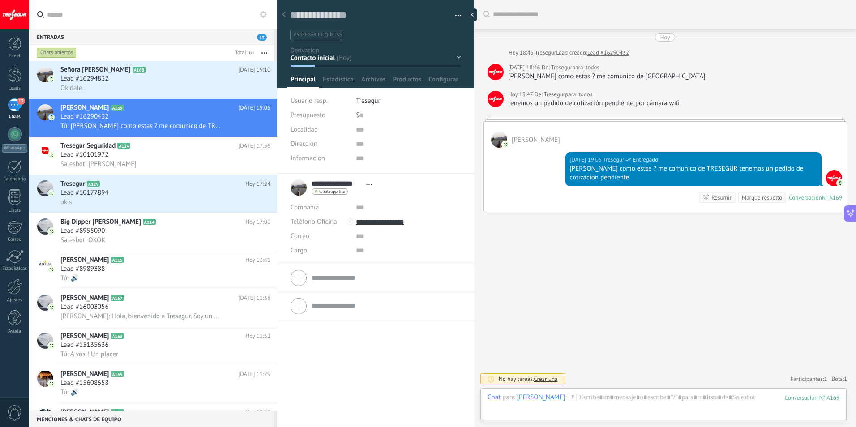
click at [456, 15] on button "button" at bounding box center [454, 15] width 13 height 13
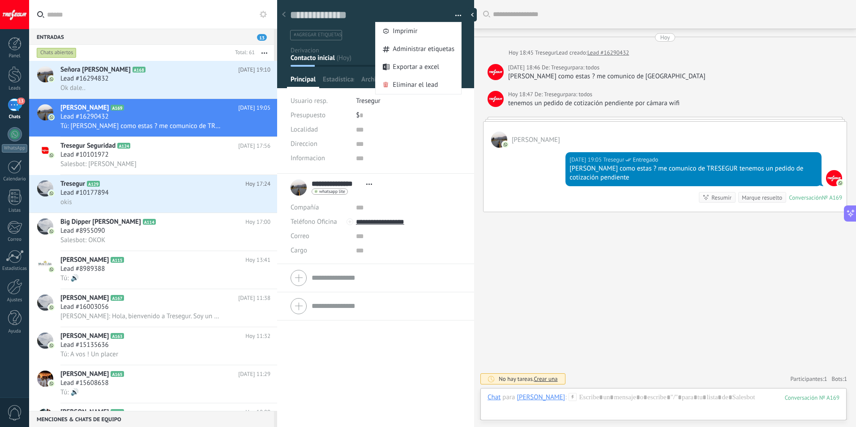
click at [456, 15] on button "button" at bounding box center [454, 15] width 13 height 13
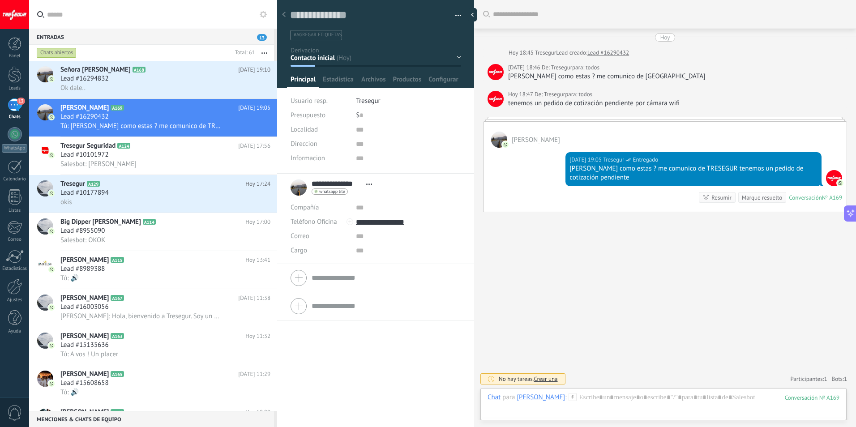
click at [592, 248] on div "Buscar Carga más [DATE] [DATE] 18:45 Tresegur Lead creado: Lead #16290432 [DATE…" at bounding box center [665, 213] width 382 height 427
click at [166, 121] on div "Lead #16290432" at bounding box center [165, 116] width 210 height 9
click at [0, 0] on div "Contacto inicial Derivacion IA Administrativa Tecnica Urgencia No responde Logr…" at bounding box center [0, 0] width 0 height 0
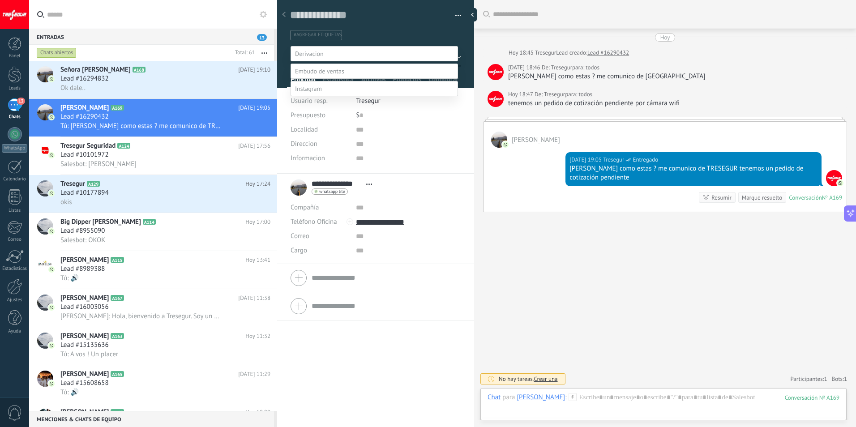
click at [323, 75] on span at bounding box center [319, 71] width 49 height 8
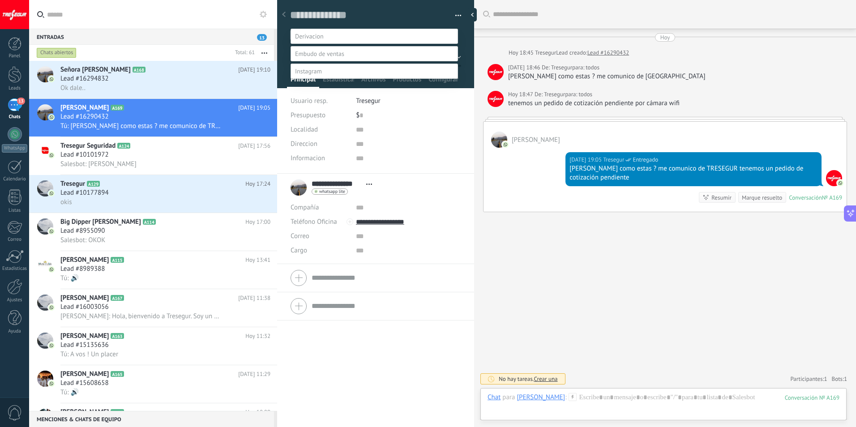
click at [0, 0] on label "Presupuesto" at bounding box center [0, 0] width 0 height 0
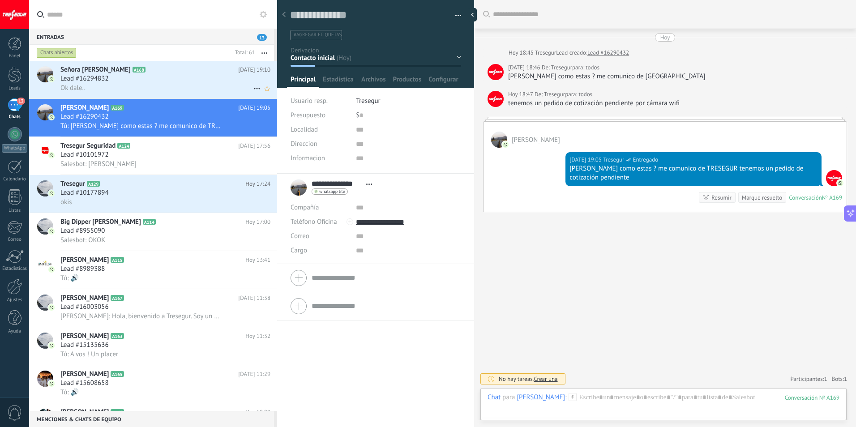
click at [115, 86] on div "Ok dale.." at bounding box center [165, 87] width 210 height 9
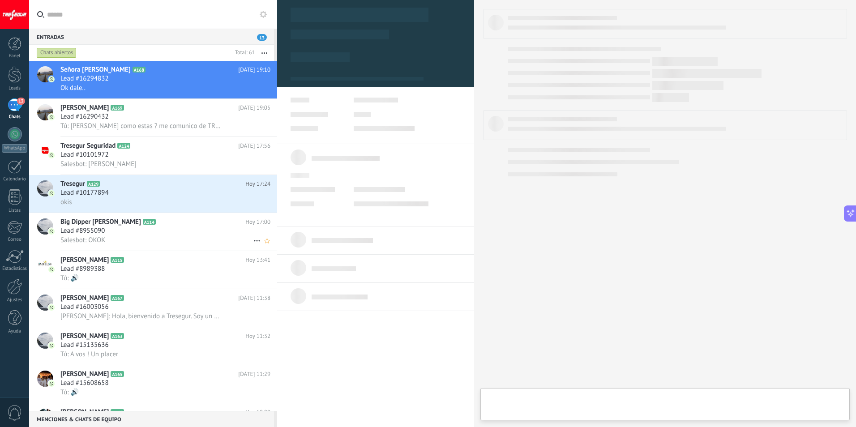
type textarea "**********"
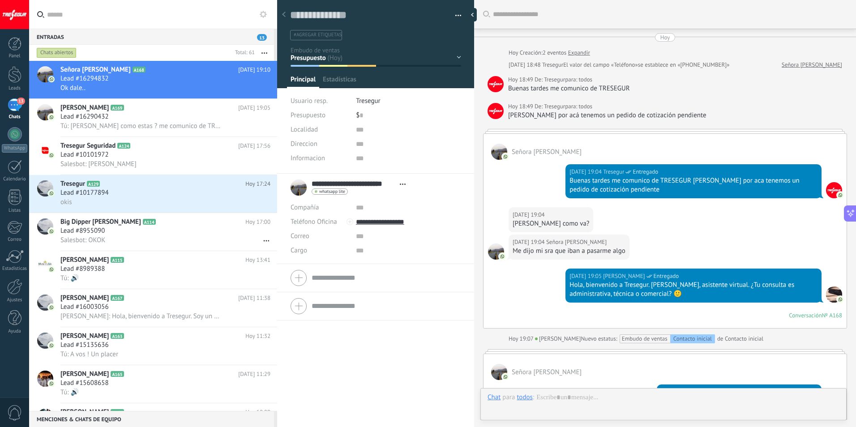
scroll to position [307, 0]
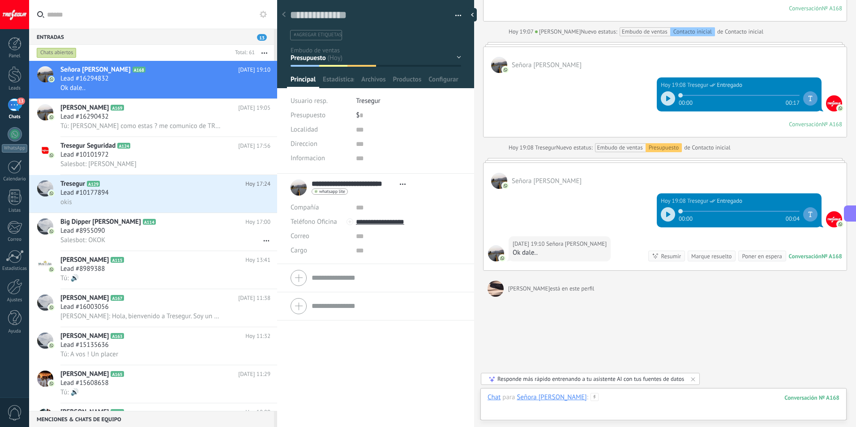
click at [746, 403] on div at bounding box center [663, 406] width 352 height 27
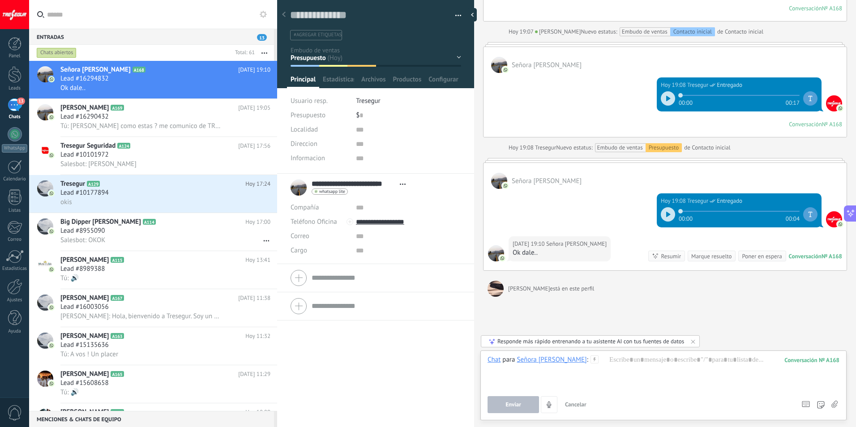
click at [836, 404] on use at bounding box center [834, 404] width 6 height 7
click at [0, 0] on input "file" at bounding box center [0, 0] width 0 height 0
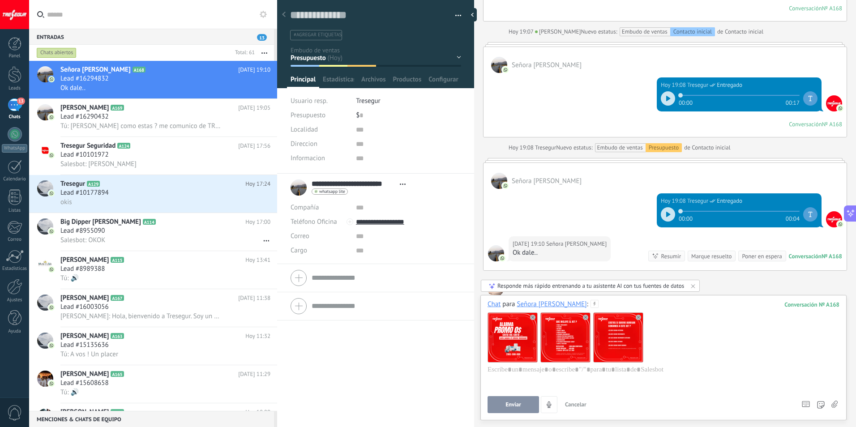
click at [640, 317] on use at bounding box center [638, 317] width 5 height 5
click at [653, 366] on div at bounding box center [663, 382] width 352 height 34
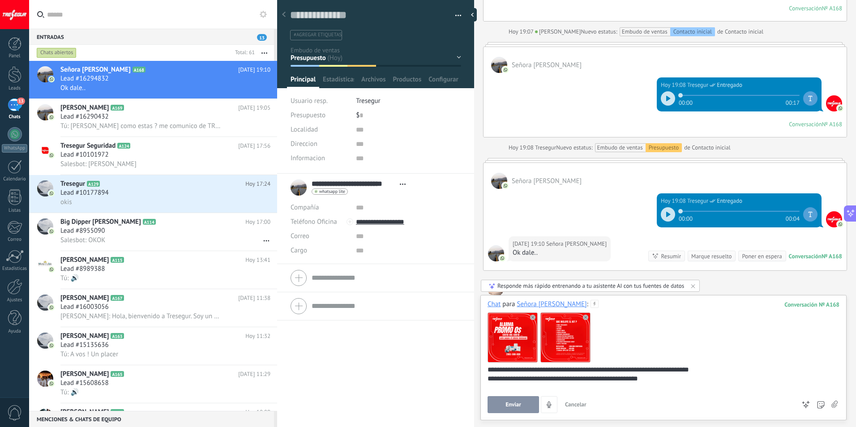
drag, startPoint x: 700, startPoint y: 370, endPoint x: 734, endPoint y: 384, distance: 36.7
click at [734, 384] on div "**********" at bounding box center [661, 382] width 349 height 34
click at [487, 380] on div "**********" at bounding box center [663, 357] width 366 height 125
click at [487, 378] on div "**********" at bounding box center [661, 378] width 349 height 9
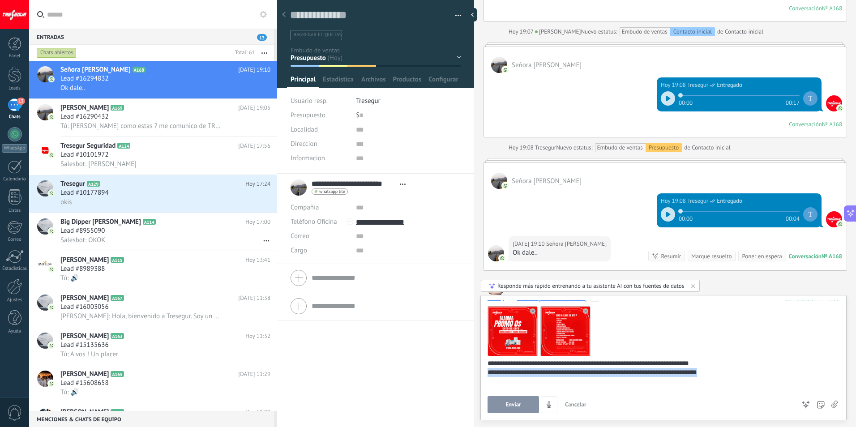
scroll to position [10, 0]
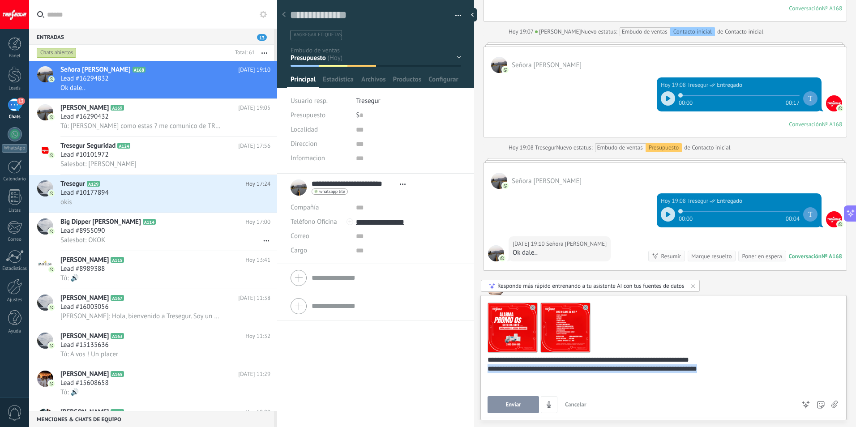
drag, startPoint x: 732, startPoint y: 380, endPoint x: 482, endPoint y: 381, distance: 250.6
click at [482, 381] on div "**********" at bounding box center [663, 357] width 366 height 125
click at [518, 405] on span "Enviar" at bounding box center [513, 404] width 16 height 6
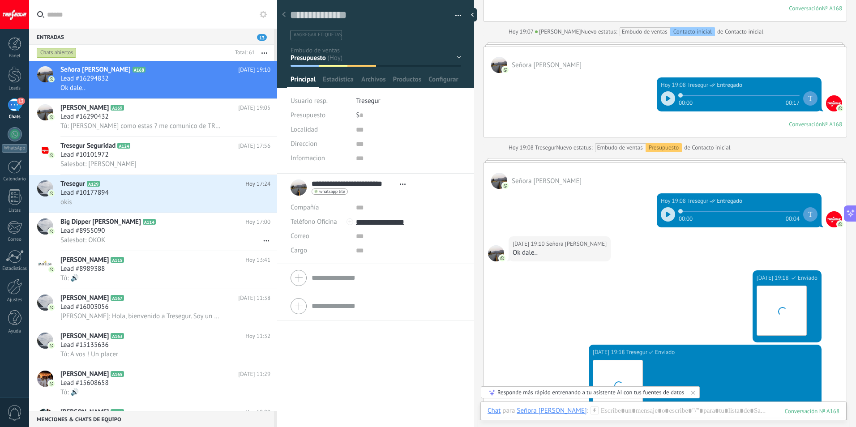
scroll to position [506, 0]
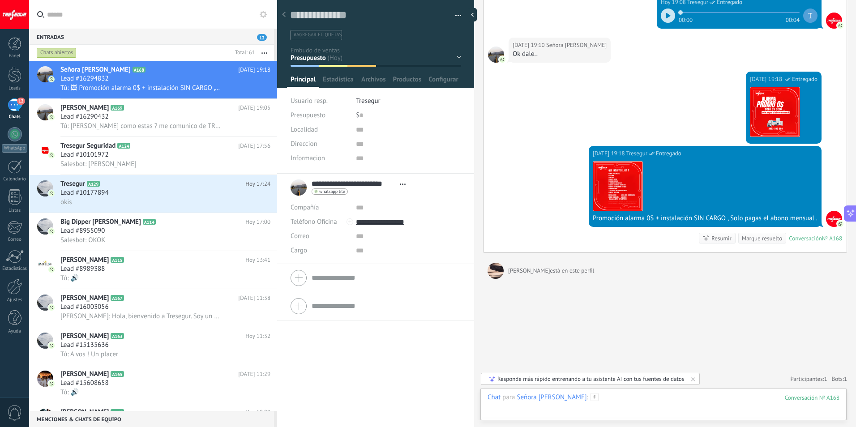
click at [623, 395] on div at bounding box center [663, 406] width 352 height 27
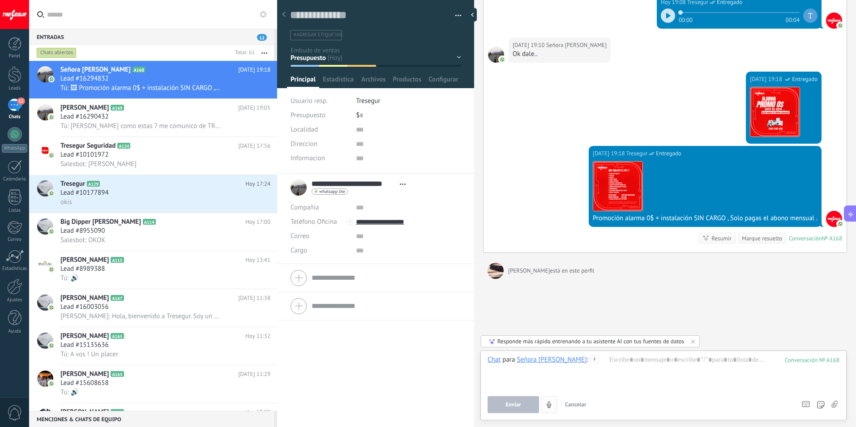
click at [550, 403] on use "4" at bounding box center [548, 404] width 4 height 6
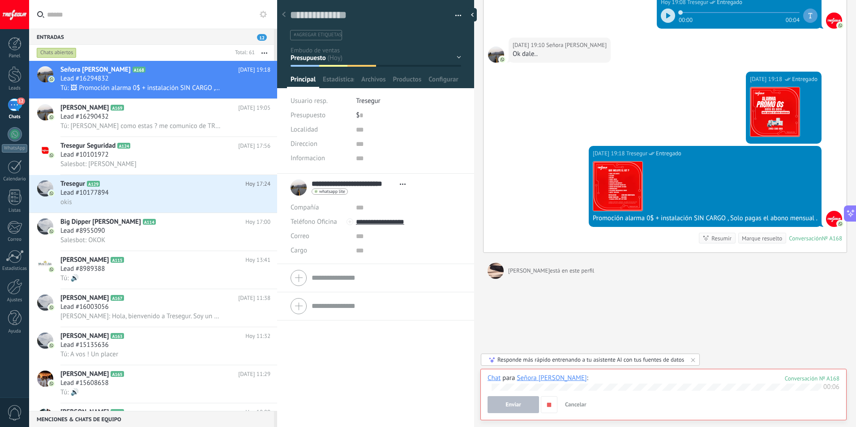
scroll to position [488, 0]
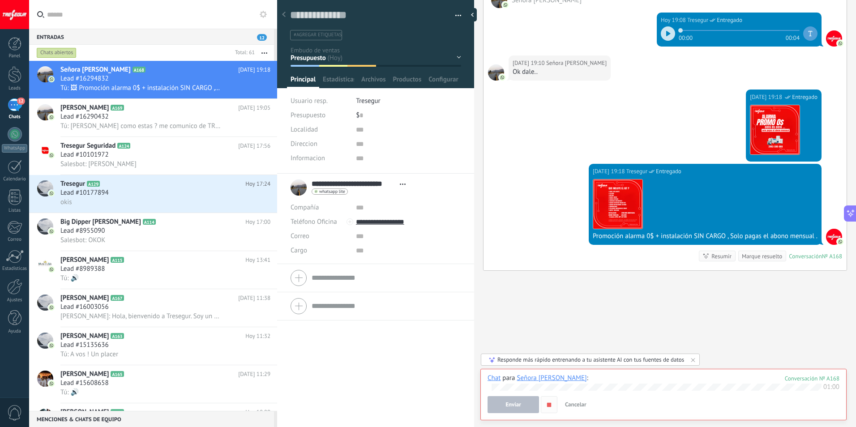
click at [550, 405] on use "button" at bounding box center [549, 404] width 4 height 4
click at [524, 405] on button "Enviar" at bounding box center [512, 404] width 51 height 17
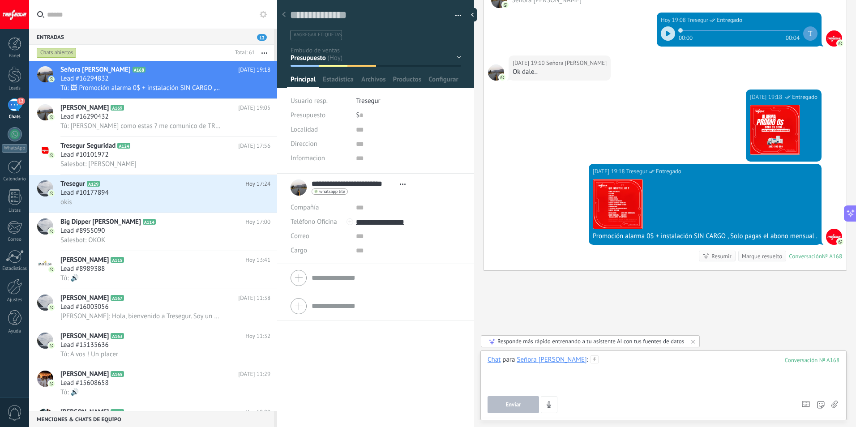
scroll to position [524, 0]
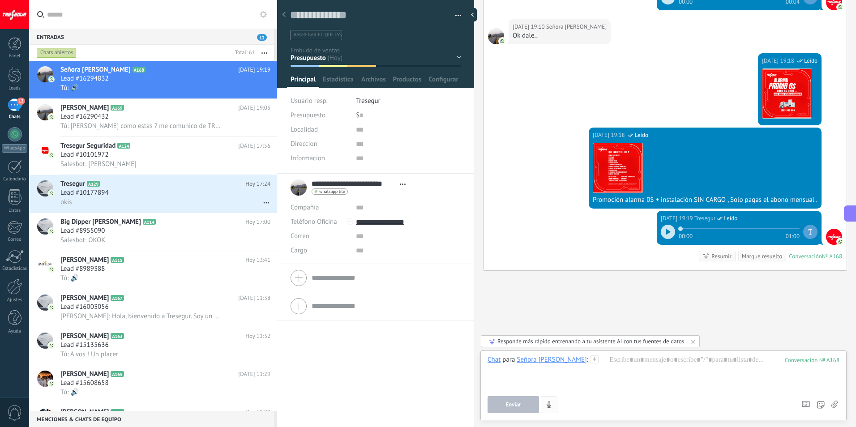
click at [555, 405] on button "button" at bounding box center [549, 404] width 17 height 17
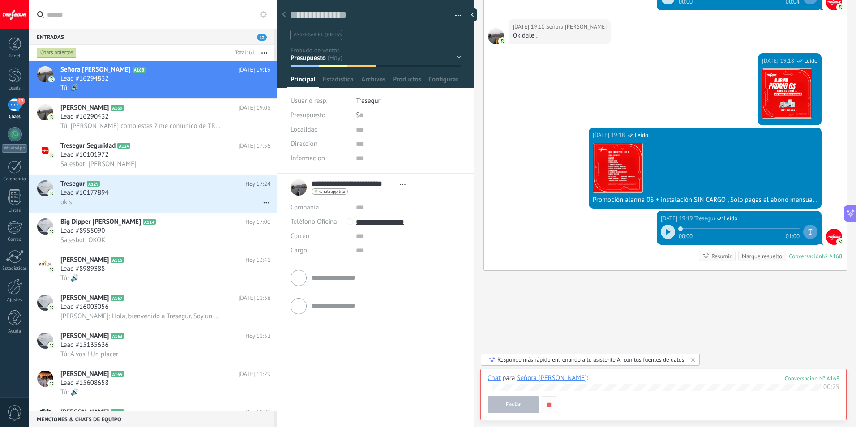
click at [549, 403] on use "button" at bounding box center [549, 404] width 4 height 4
click at [528, 406] on button "Enviar" at bounding box center [512, 404] width 51 height 17
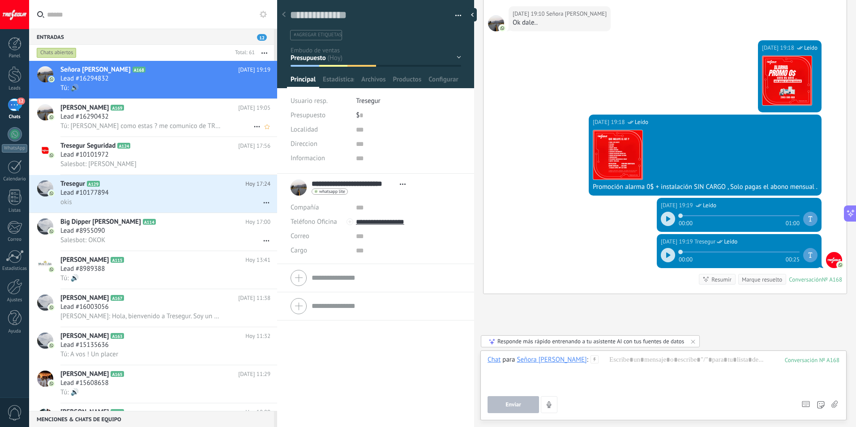
click at [149, 128] on span "Tú: [PERSON_NAME] como estas ? me comunico de TRESEGUR tenemos un pedido de cot…" at bounding box center [140, 126] width 161 height 9
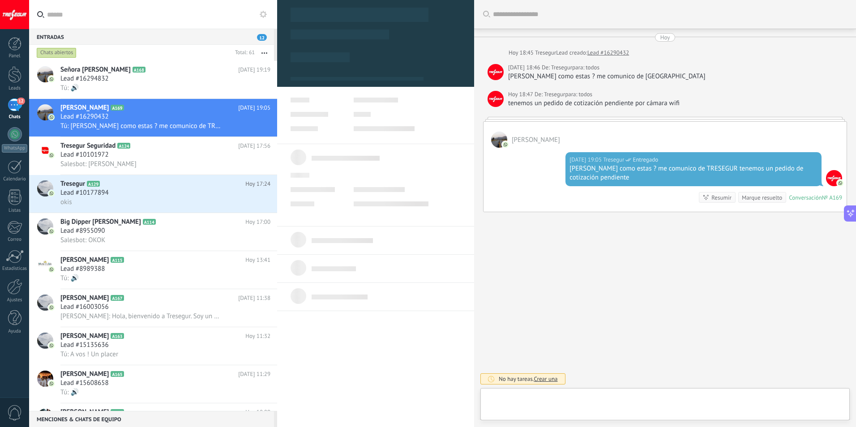
scroll to position [13, 0]
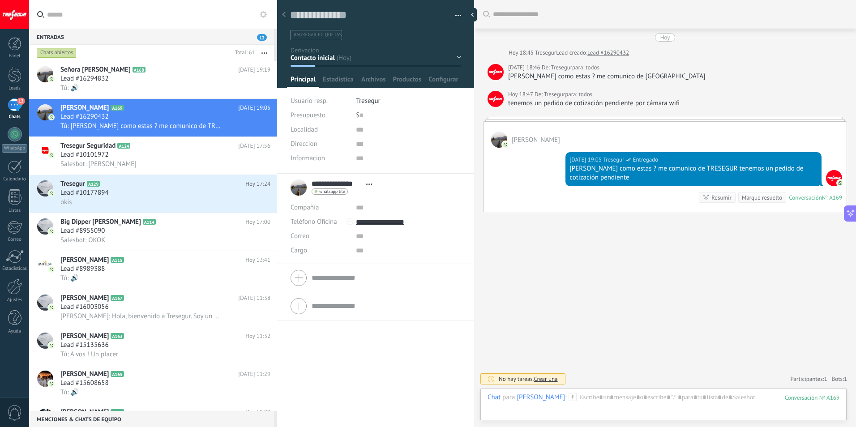
click at [0, 0] on div "Contacto inicial Derivacion IA Administrativa Tecnica Urgencia No responde Logr…" at bounding box center [0, 0] width 0 height 0
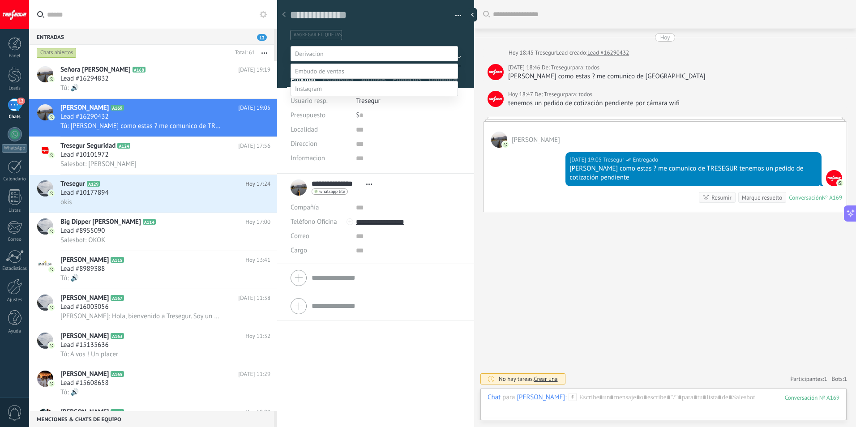
click at [332, 75] on span at bounding box center [319, 71] width 49 height 8
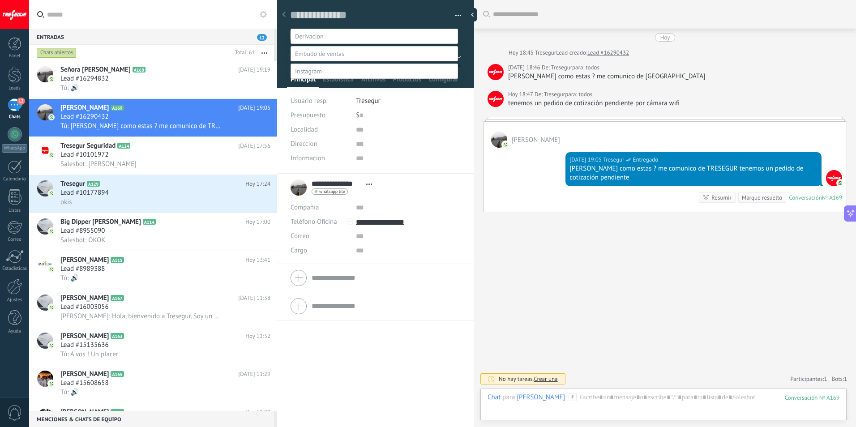
click at [0, 0] on label "Contacto inicial" at bounding box center [0, 0] width 0 height 0
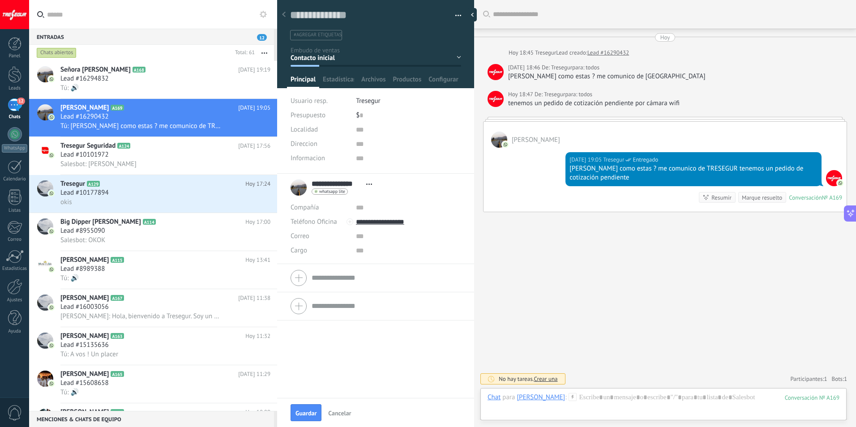
scroll to position [0, 0]
click at [0, 0] on div "Contacto inicial Seguimiento Presupuesto Visita Venta Logrado con éxito Ventas …" at bounding box center [0, 0] width 0 height 0
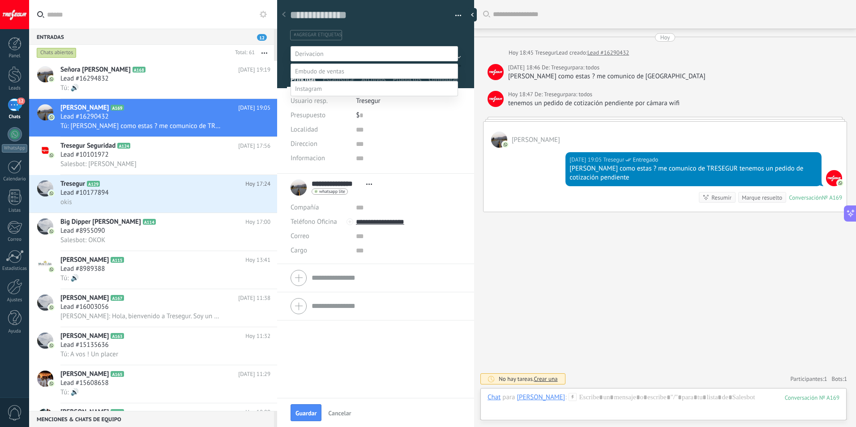
scroll to position [17, 0]
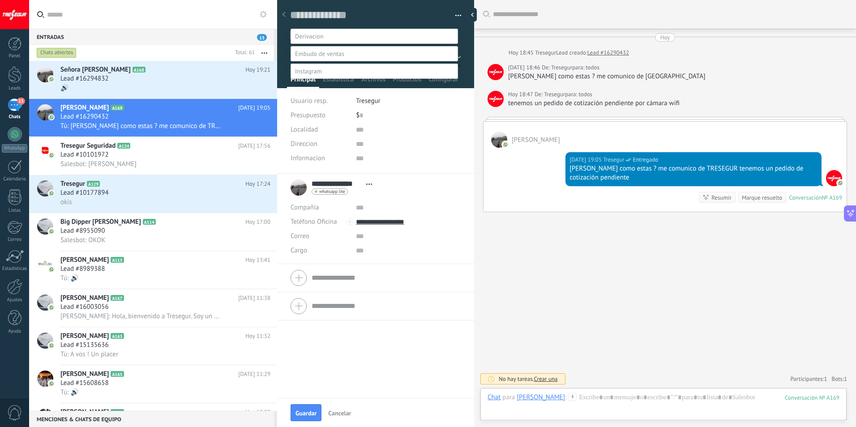
click at [170, 83] on div at bounding box center [442, 196] width 827 height 427
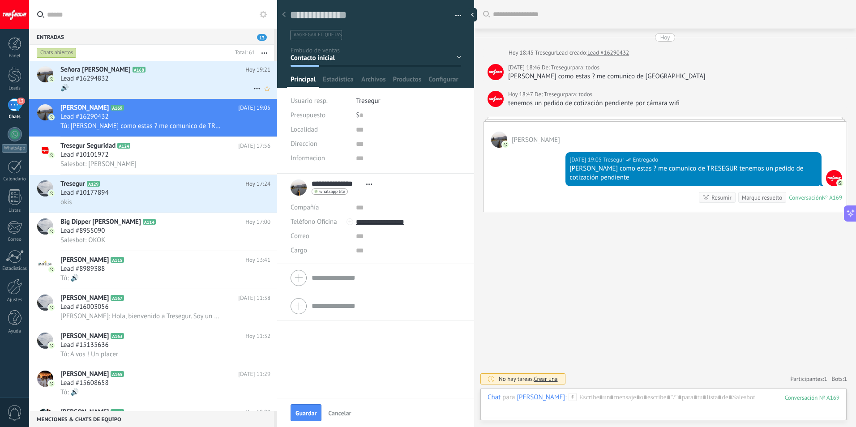
click at [92, 90] on div "🔊" at bounding box center [165, 87] width 210 height 9
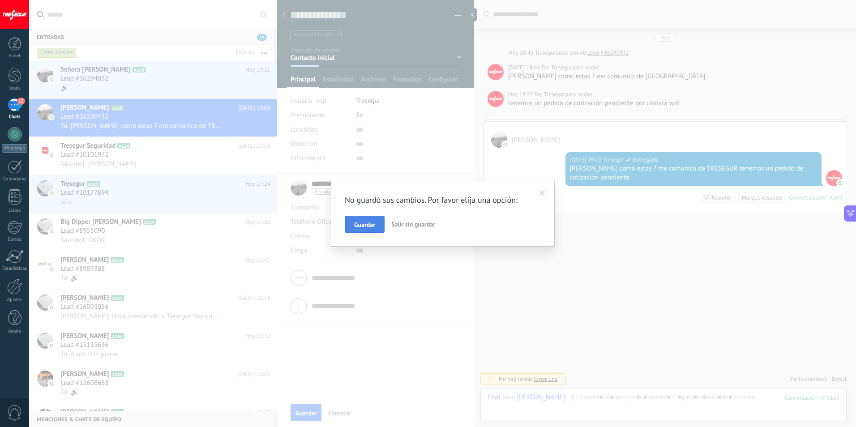
click at [357, 224] on span "Guardar" at bounding box center [364, 225] width 21 height 6
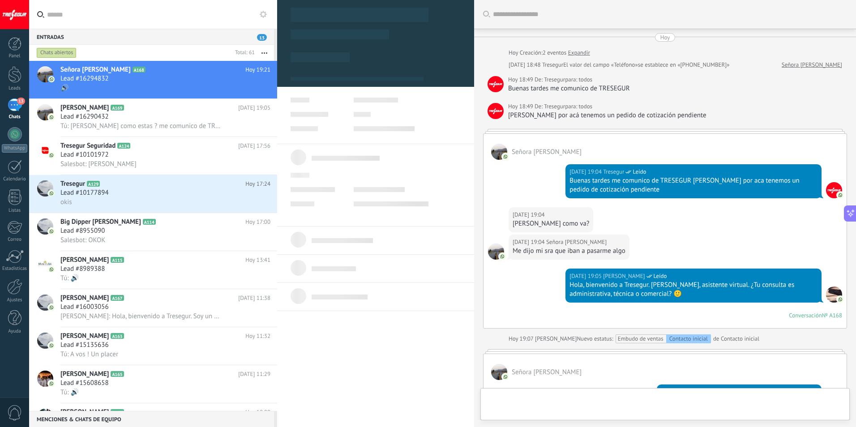
scroll to position [606, 0]
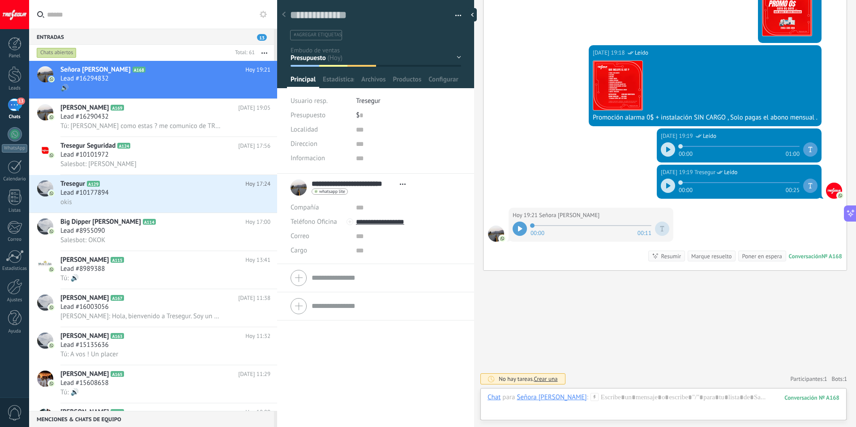
click at [518, 229] on icon at bounding box center [520, 228] width 4 height 5
click at [647, 401] on div at bounding box center [663, 406] width 352 height 27
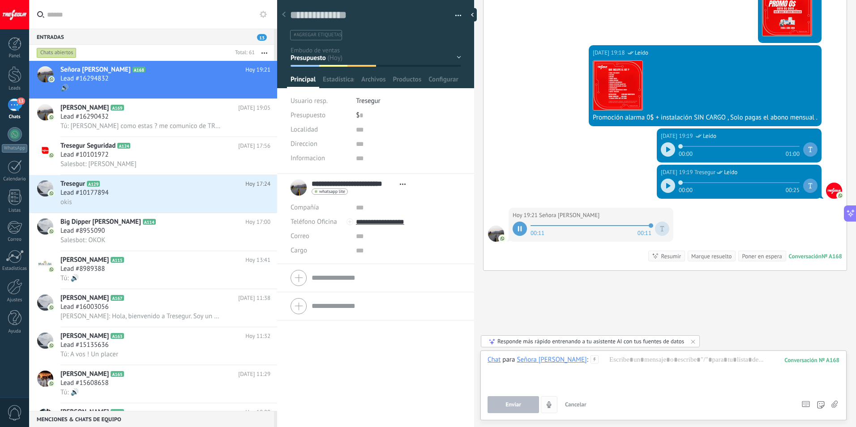
click at [553, 405] on button "4" at bounding box center [549, 404] width 17 height 17
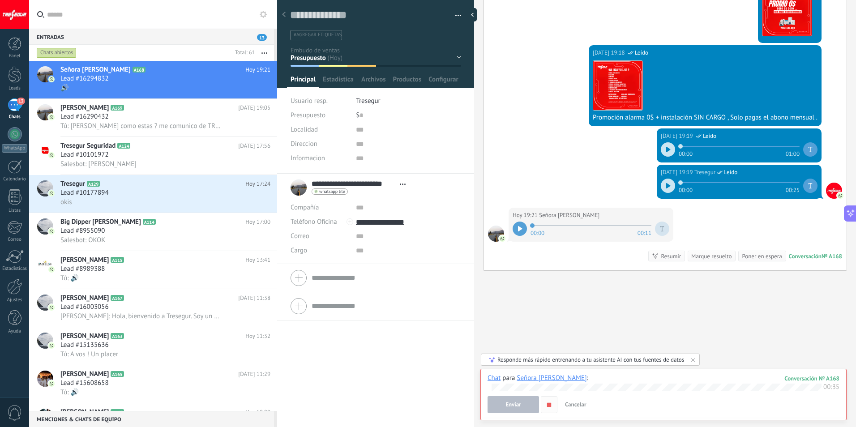
click at [550, 410] on button "button" at bounding box center [549, 404] width 17 height 17
click at [526, 404] on button "Enviar" at bounding box center [512, 404] width 51 height 17
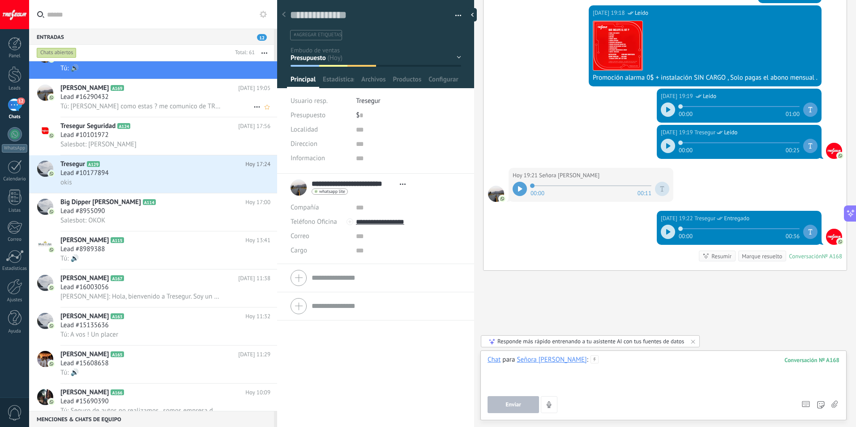
scroll to position [0, 0]
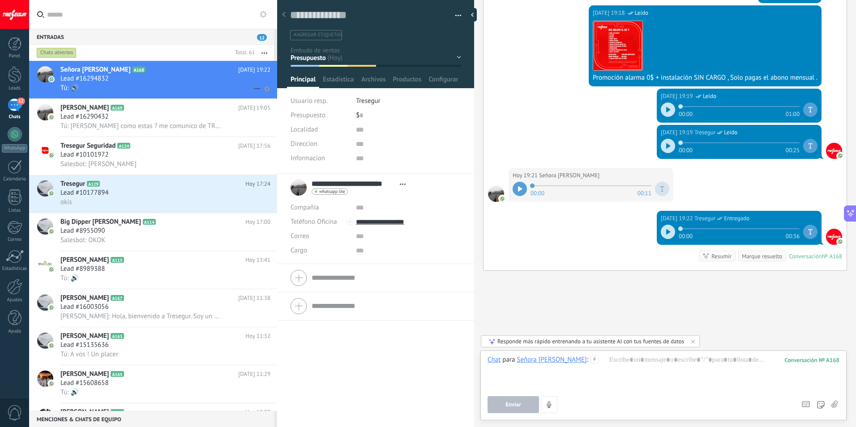
click at [149, 82] on div "Lead #16294832" at bounding box center [165, 78] width 210 height 9
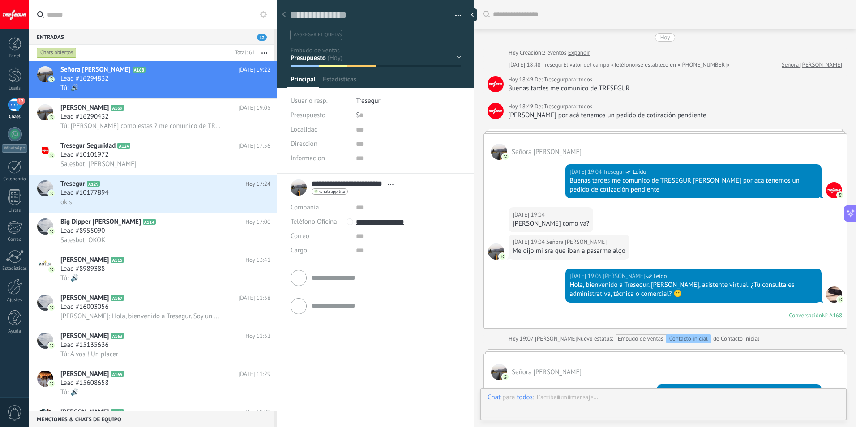
scroll to position [646, 0]
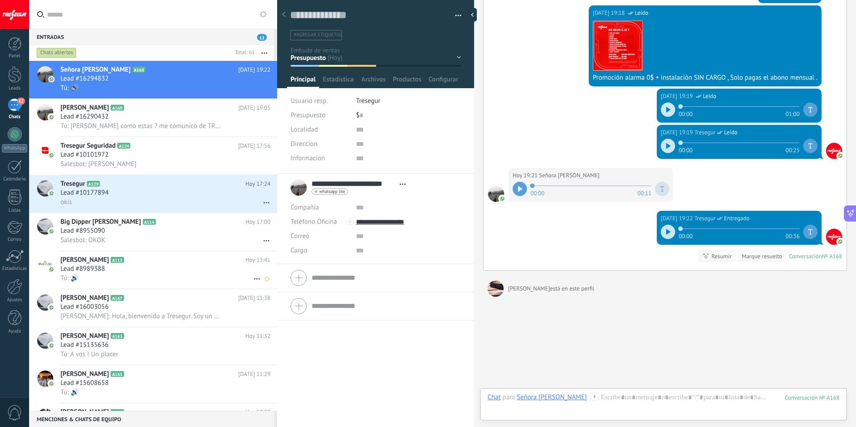
click at [194, 270] on div "Lead #8989388" at bounding box center [165, 269] width 210 height 9
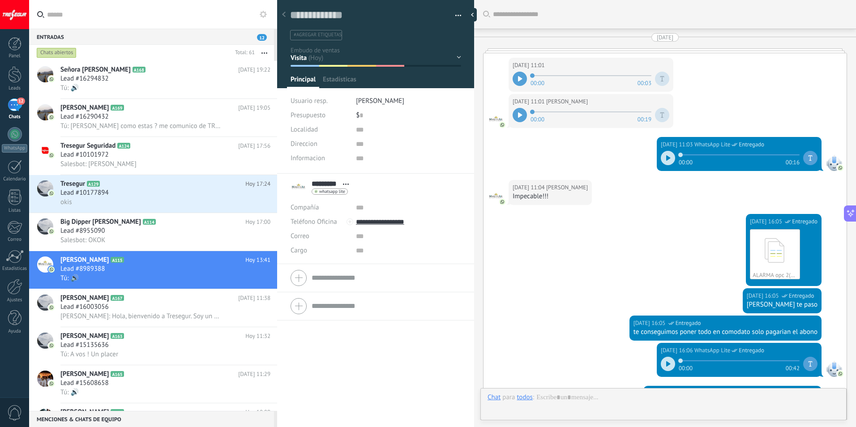
scroll to position [1596, 0]
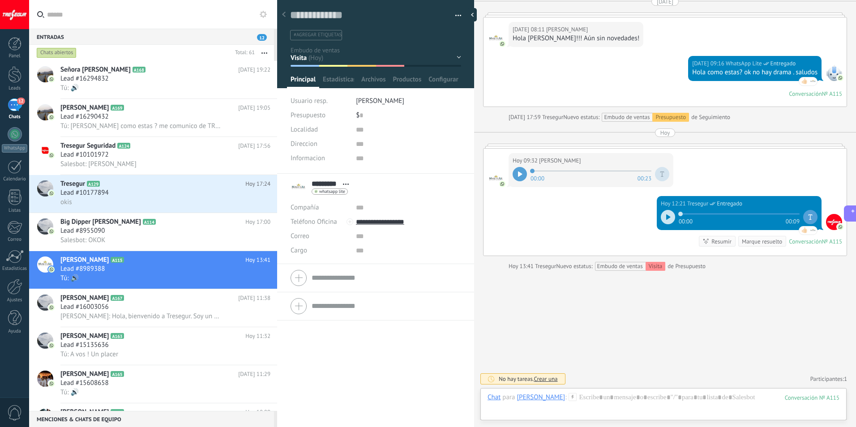
click at [0, 0] on div "Contacto inicial Seguimiento Presupuesto Visita Venta Logrado con éxito Ventas …" at bounding box center [0, 0] width 0 height 0
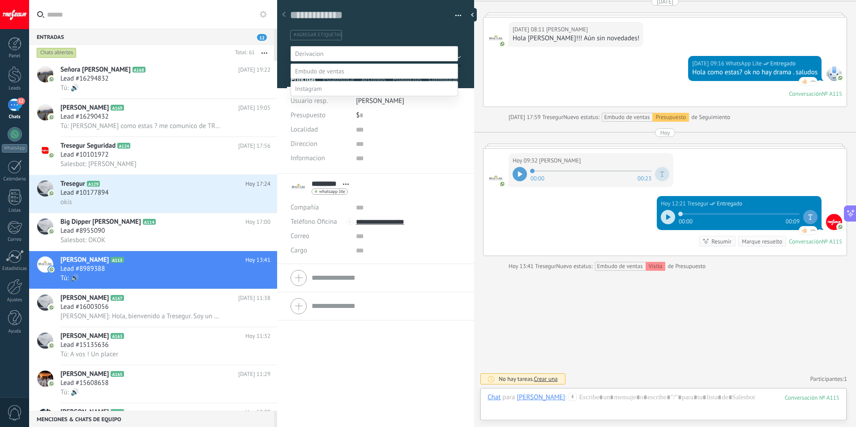
scroll to position [17, 0]
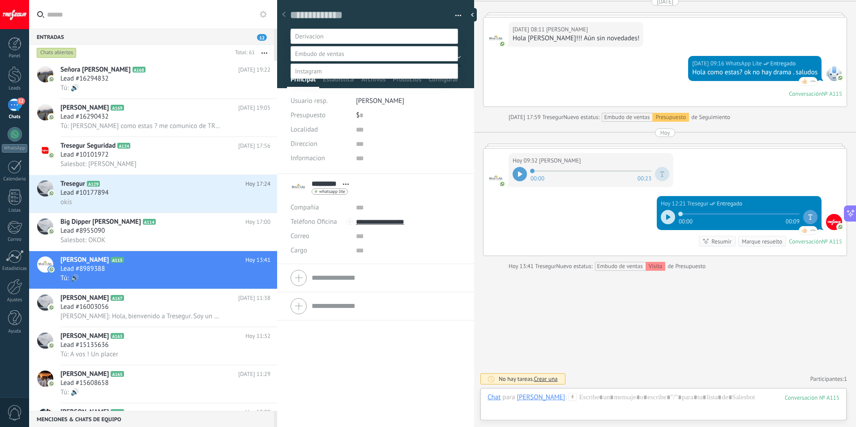
click at [548, 322] on div at bounding box center [442, 196] width 827 height 427
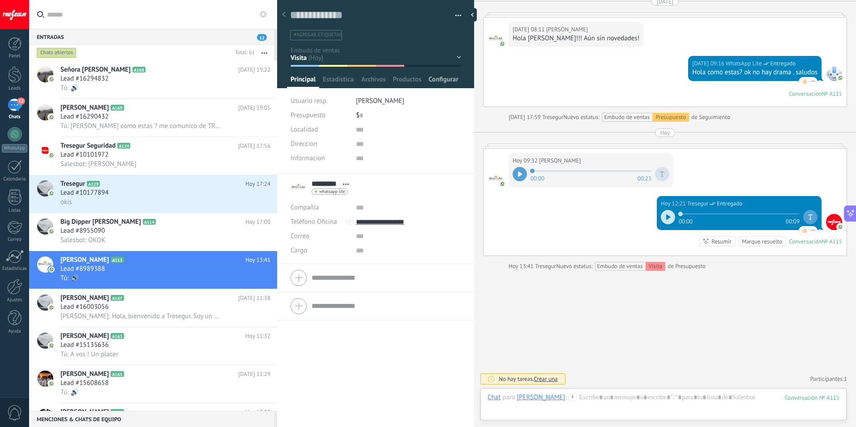
click at [438, 78] on span "Configurar" at bounding box center [443, 81] width 30 height 13
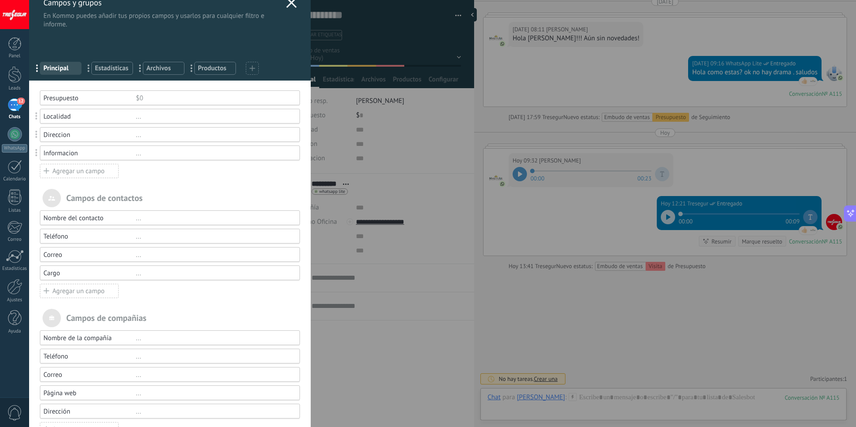
scroll to position [0, 0]
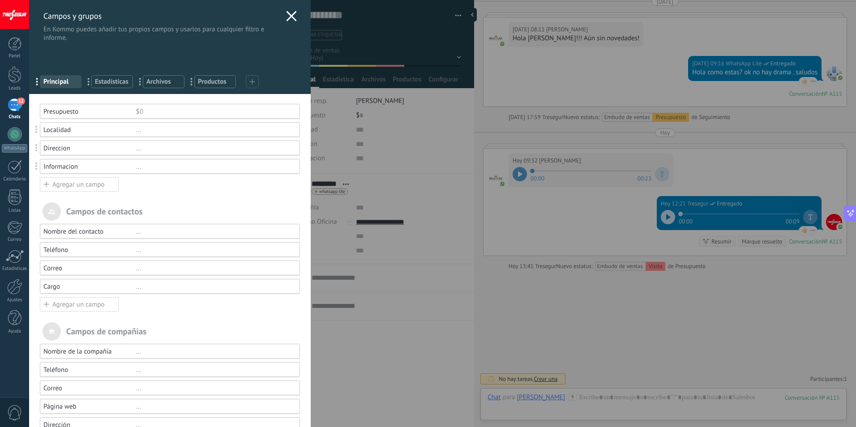
click at [286, 13] on use at bounding box center [291, 16] width 10 height 10
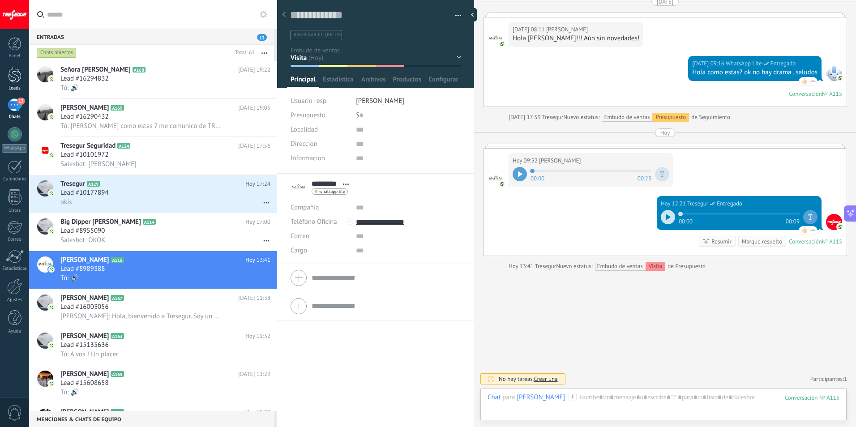
click at [16, 81] on div at bounding box center [14, 74] width 13 height 17
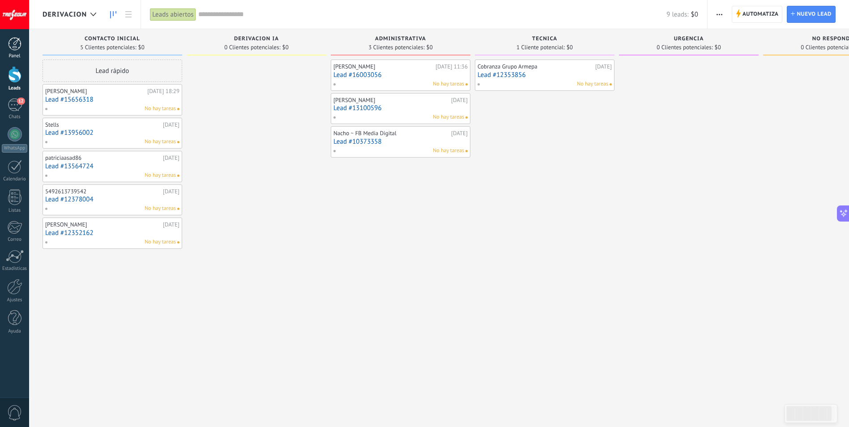
click at [16, 41] on div at bounding box center [14, 43] width 13 height 13
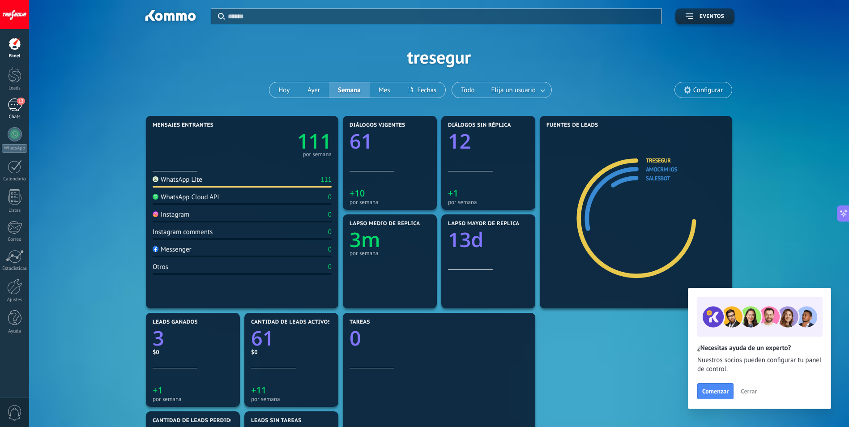
click at [16, 109] on div "12" at bounding box center [15, 104] width 14 height 13
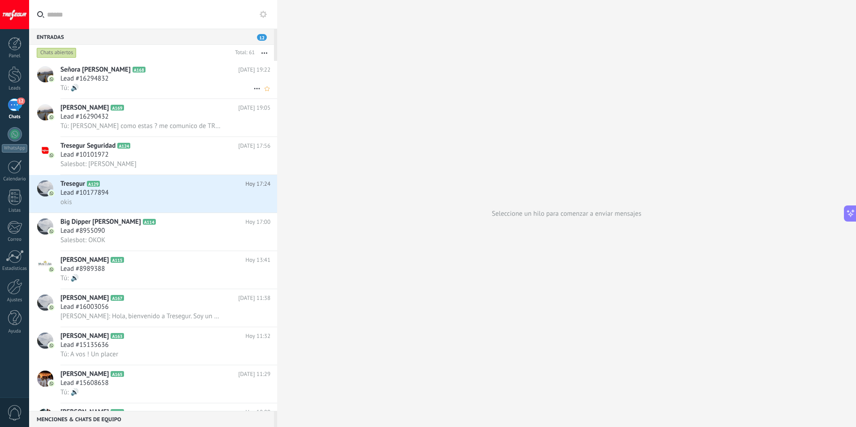
click at [137, 81] on div "Lead #16294832" at bounding box center [165, 78] width 210 height 9
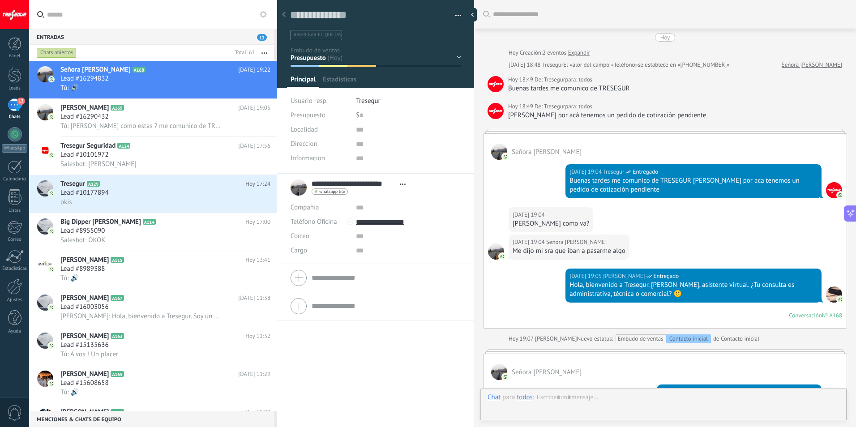
scroll to position [646, 0]
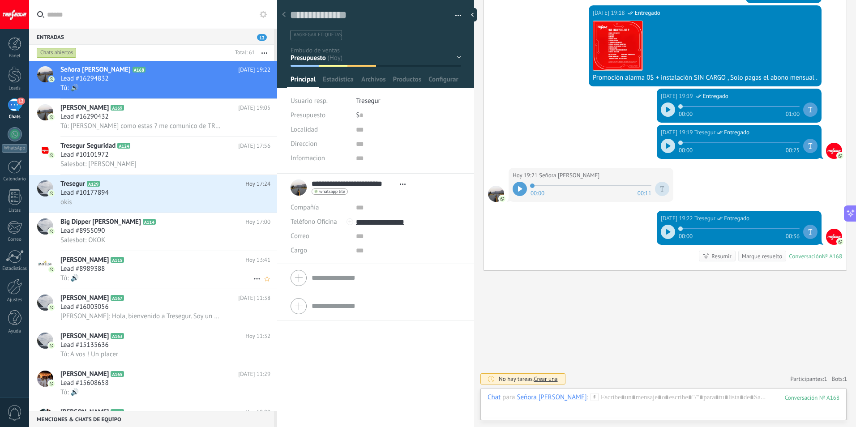
click at [123, 260] on h2 "Aristides A115" at bounding box center [152, 260] width 185 height 9
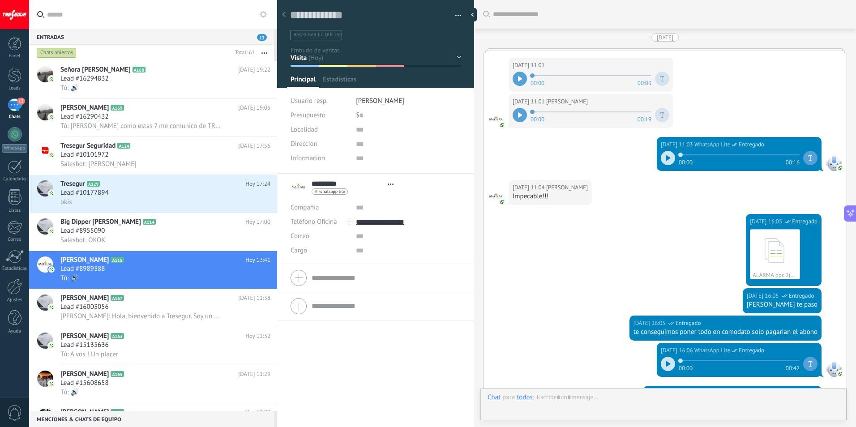
type textarea "**********"
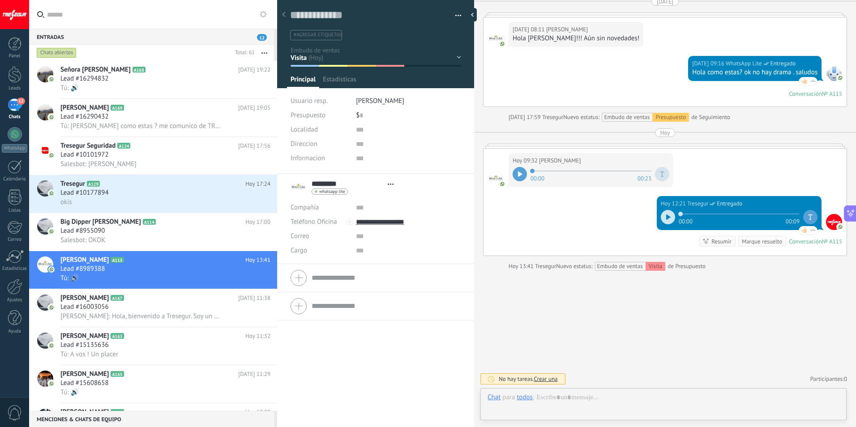
scroll to position [13, 0]
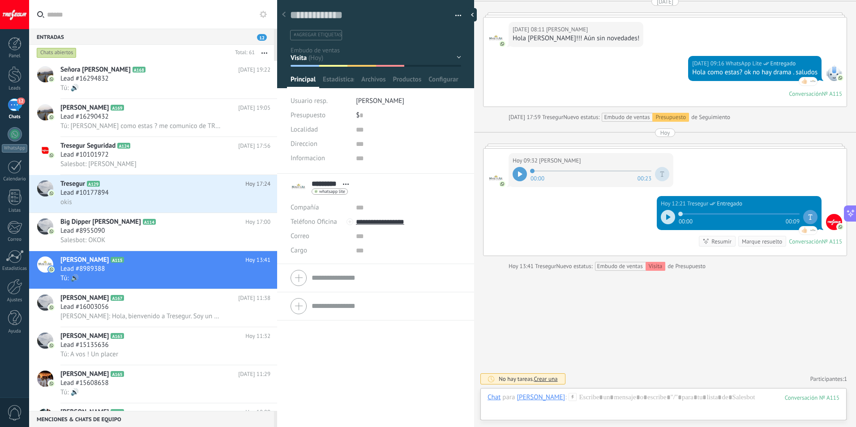
click at [452, 14] on button "button" at bounding box center [454, 15] width 13 height 13
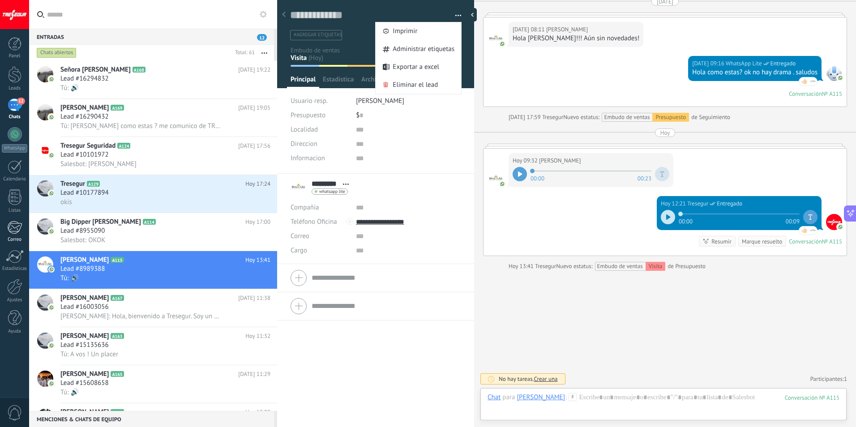
click at [12, 228] on div at bounding box center [14, 227] width 15 height 13
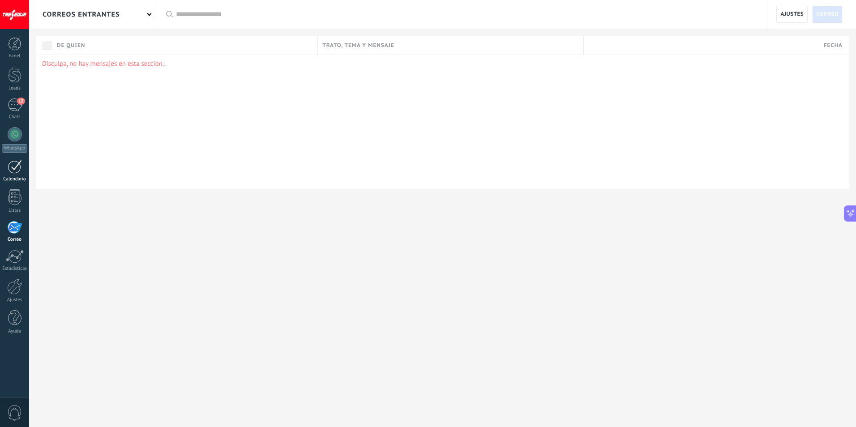
click at [12, 174] on link "Calendario" at bounding box center [14, 171] width 29 height 22
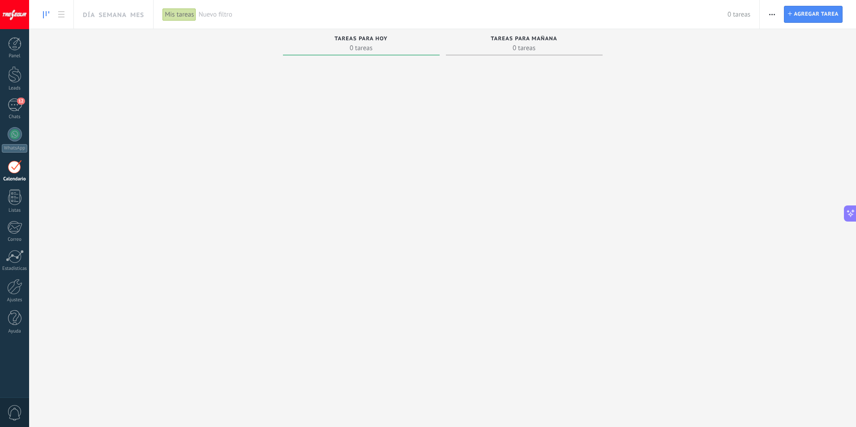
click at [359, 39] on span "Tareas para hoy" at bounding box center [360, 39] width 53 height 6
click at [796, 13] on span "Agregar tarea" at bounding box center [816, 14] width 45 height 16
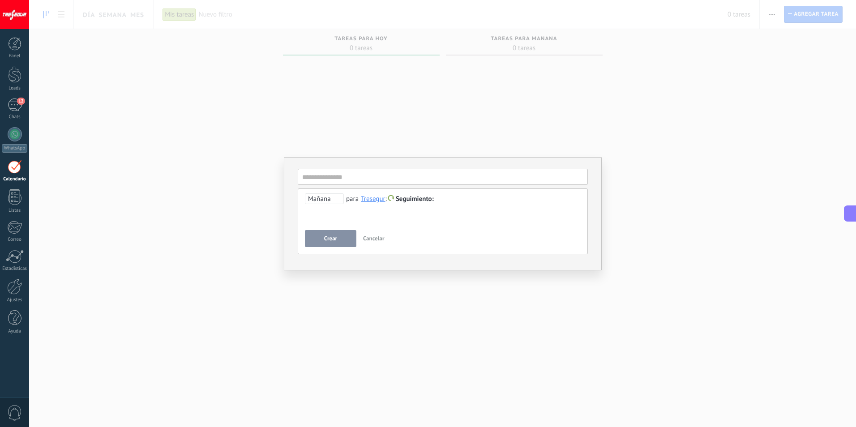
click at [429, 198] on span "Seguimiento" at bounding box center [415, 199] width 38 height 9
click at [332, 200] on span "Mañana" at bounding box center [324, 198] width 39 height 11
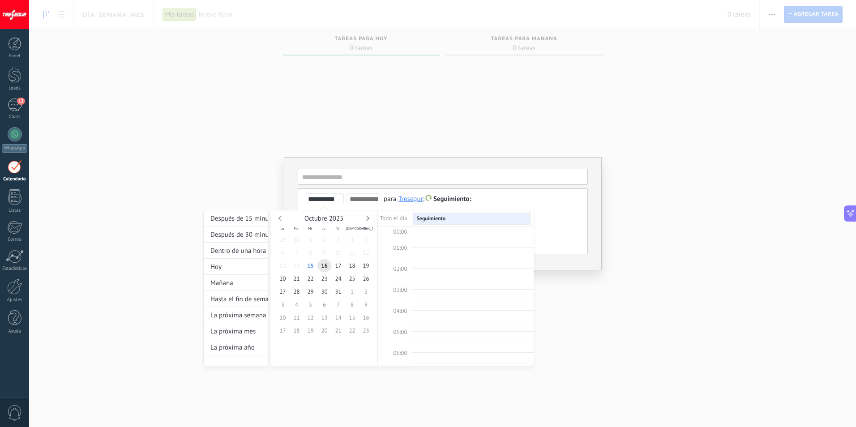
scroll to position [169, 0]
type input "**********"
click at [397, 218] on span "Todo el día" at bounding box center [393, 218] width 27 height 8
click at [349, 174] on div at bounding box center [428, 213] width 856 height 427
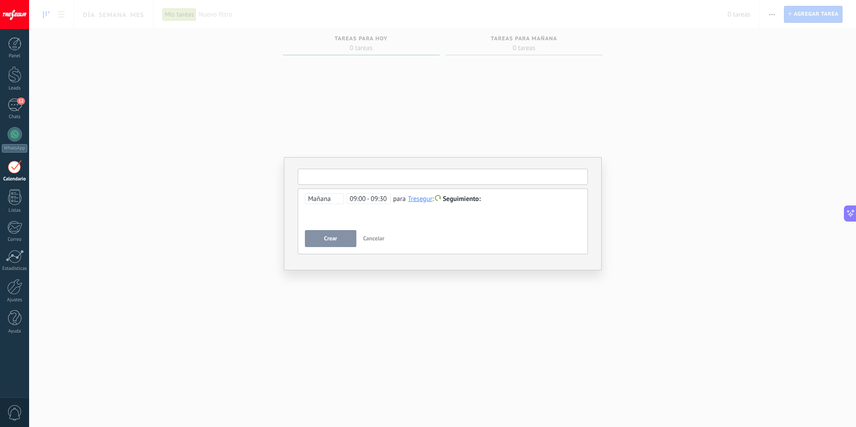
click at [350, 174] on input "text" at bounding box center [443, 177] width 290 height 16
click at [352, 177] on input "text" at bounding box center [443, 177] width 290 height 16
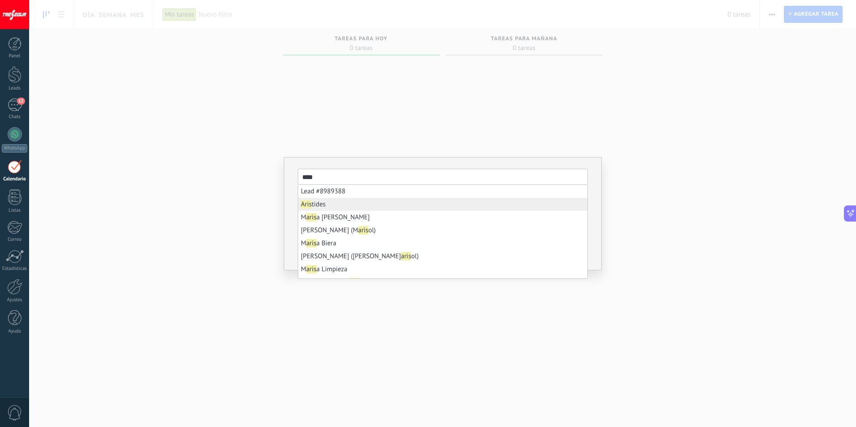
click at [344, 201] on li "Aris tides" at bounding box center [442, 204] width 289 height 13
type input "*********"
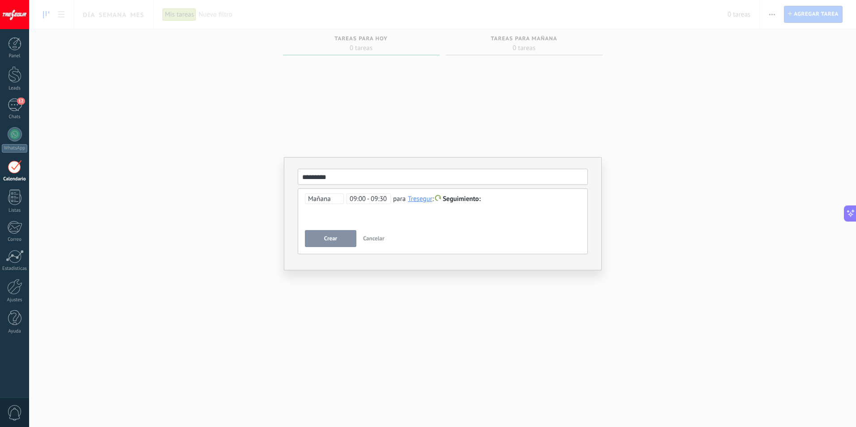
click at [461, 200] on span "Seguimiento" at bounding box center [462, 199] width 38 height 9
click at [468, 219] on label "Reunión" at bounding box center [462, 216] width 81 height 17
click at [338, 241] on button "Crear" at bounding box center [330, 238] width 51 height 17
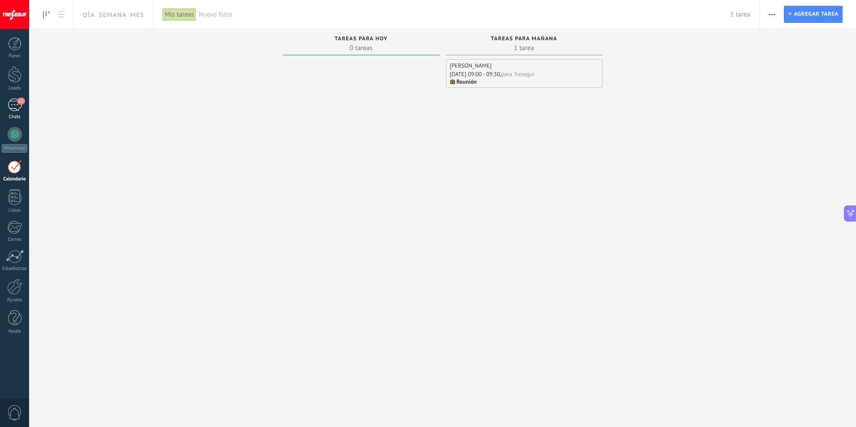
click at [21, 106] on div "12" at bounding box center [15, 104] width 14 height 13
